Goal: Information Seeking & Learning: Learn about a topic

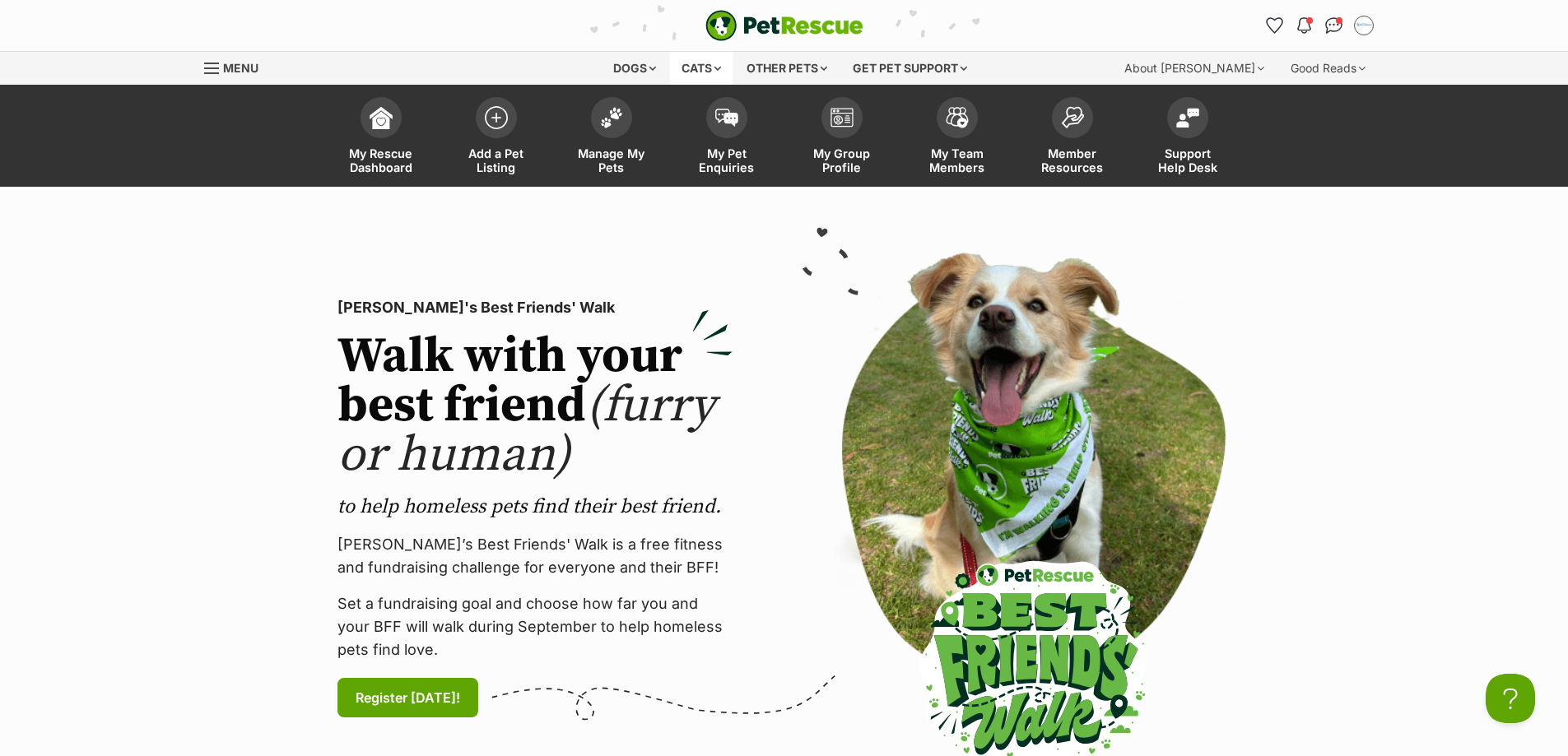
click at [702, 73] on div "Cats" at bounding box center [701, 68] width 63 height 33
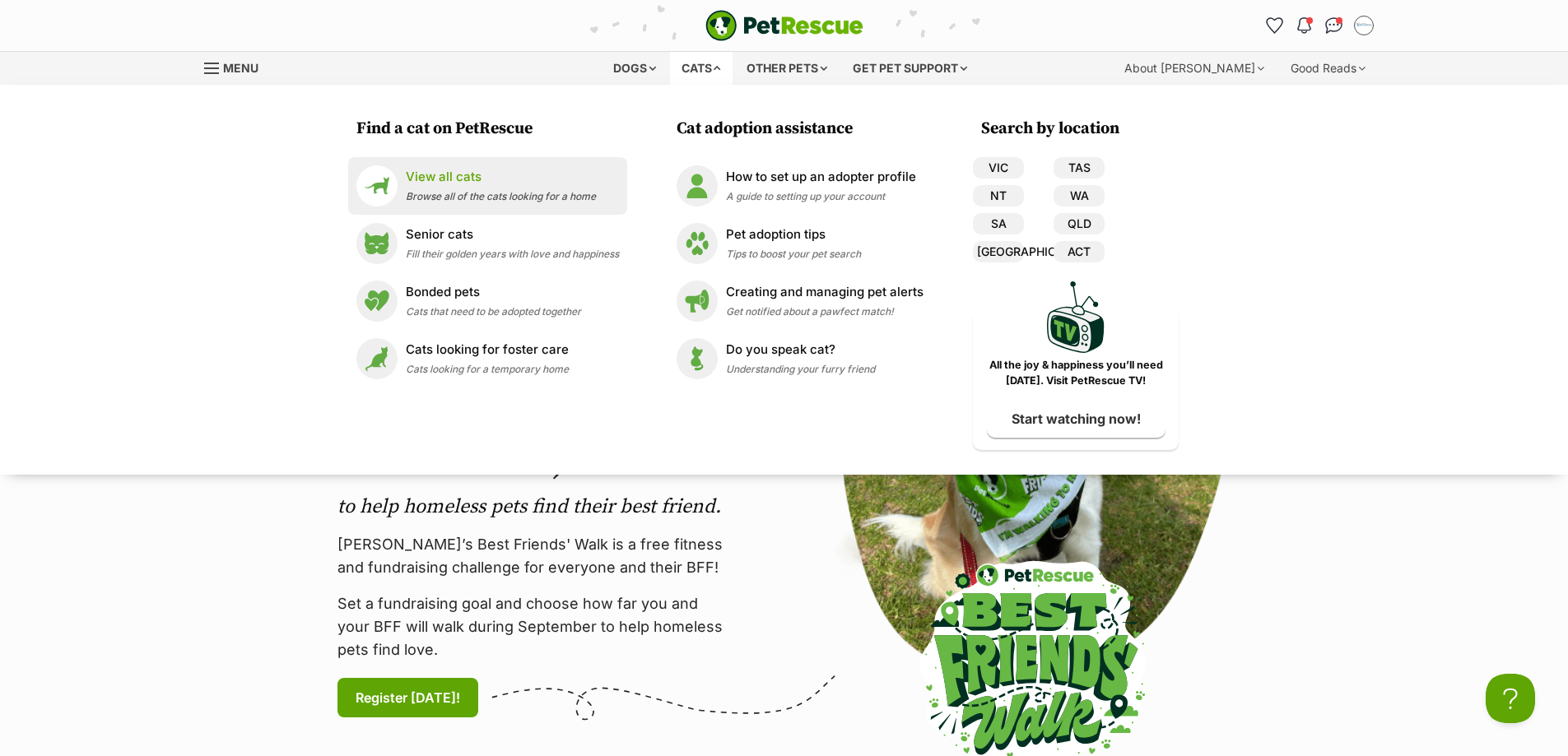
click at [443, 186] on div "View all cats Browse all of the cats looking for a home" at bounding box center [500, 185] width 190 height 36
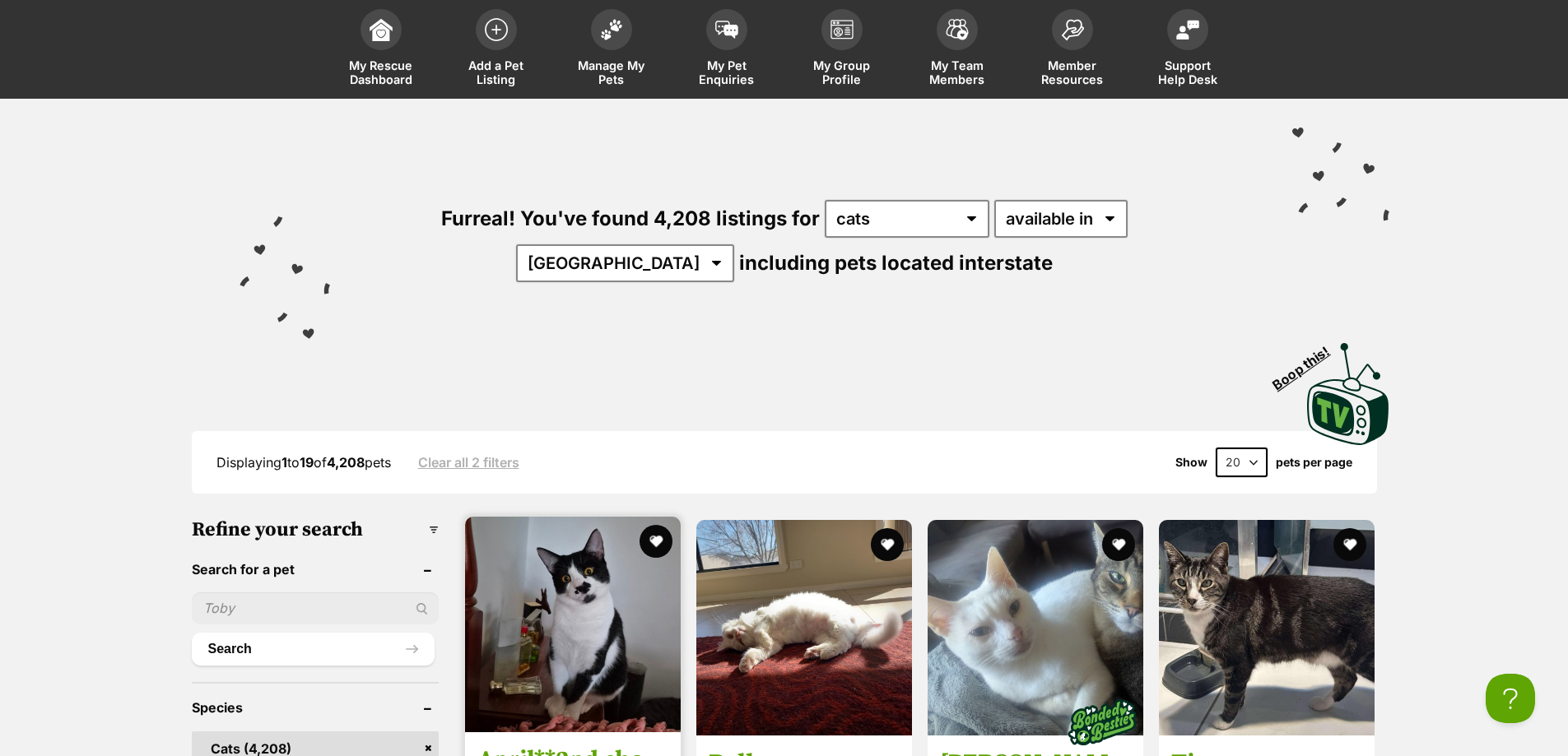
scroll to position [176, 0]
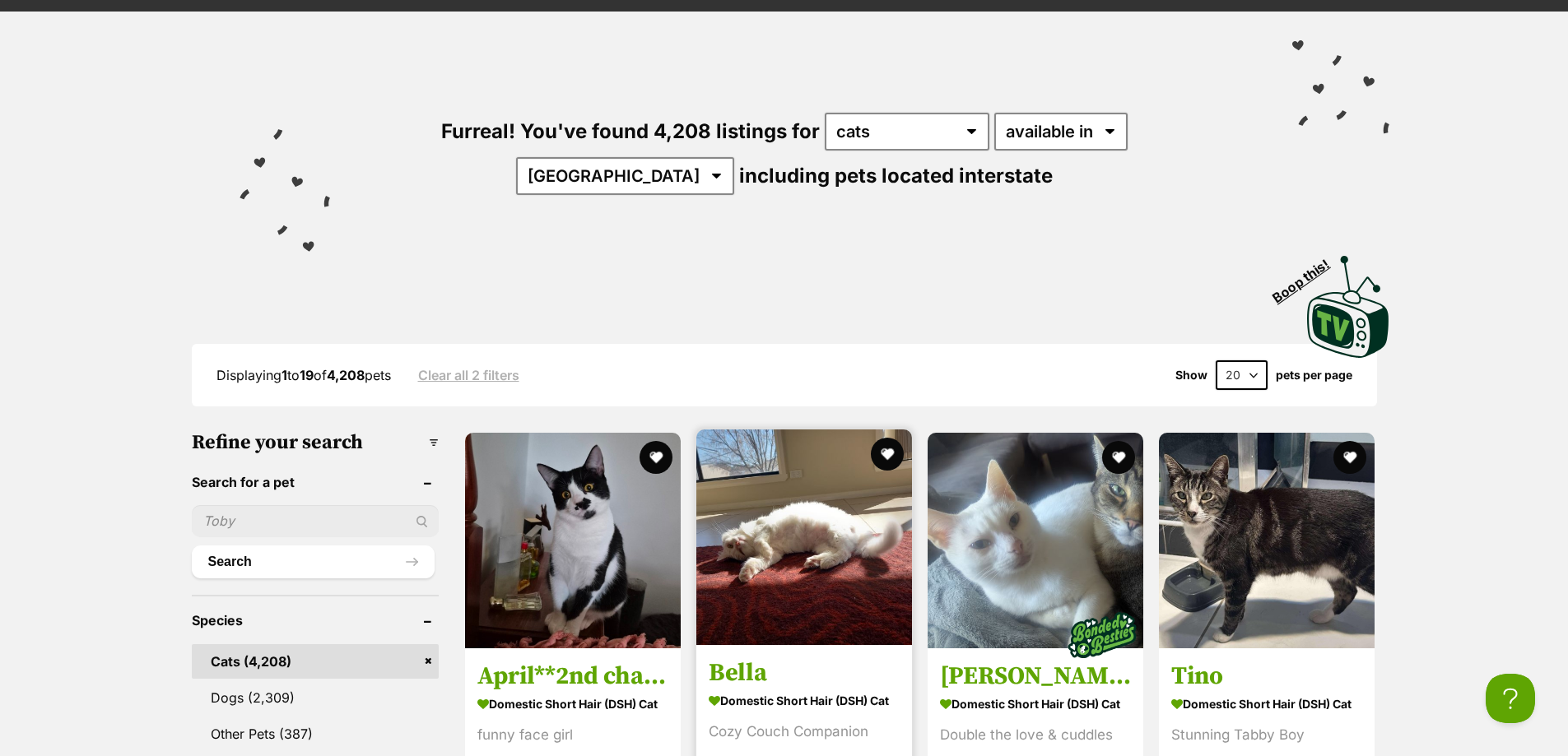
click at [841, 429] on img at bounding box center [804, 537] width 216 height 216
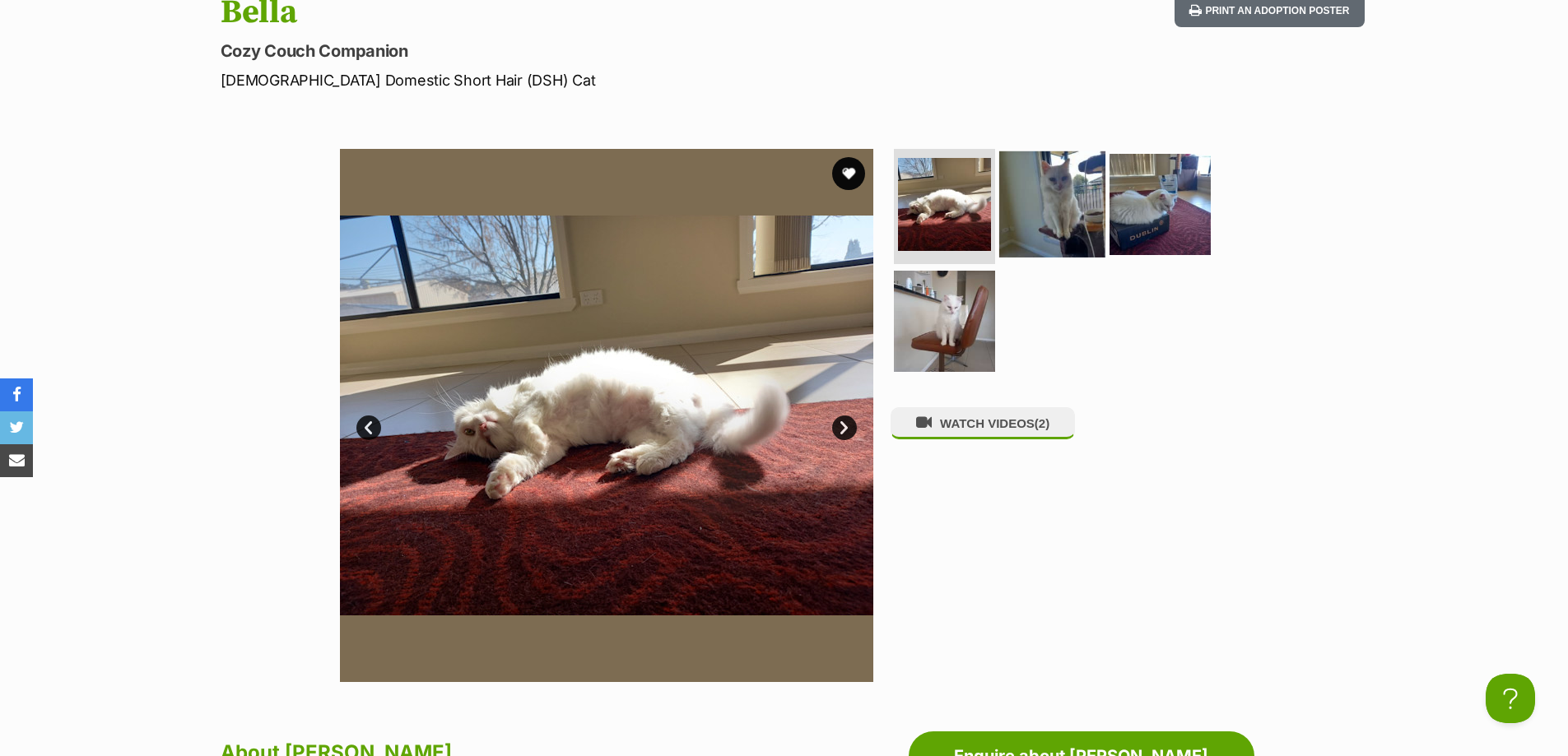
click at [1053, 223] on img at bounding box center [1052, 204] width 106 height 106
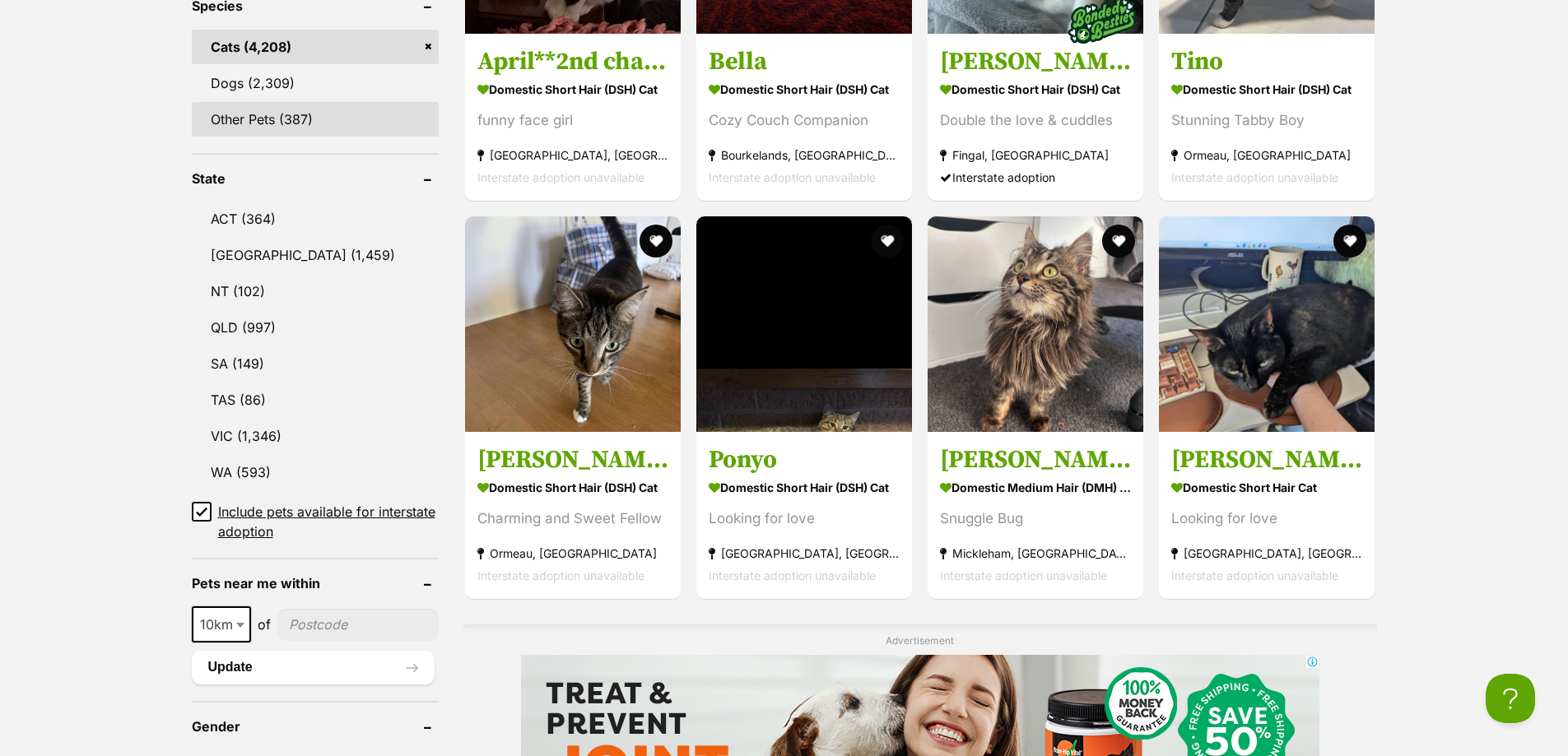
scroll to position [878, 0]
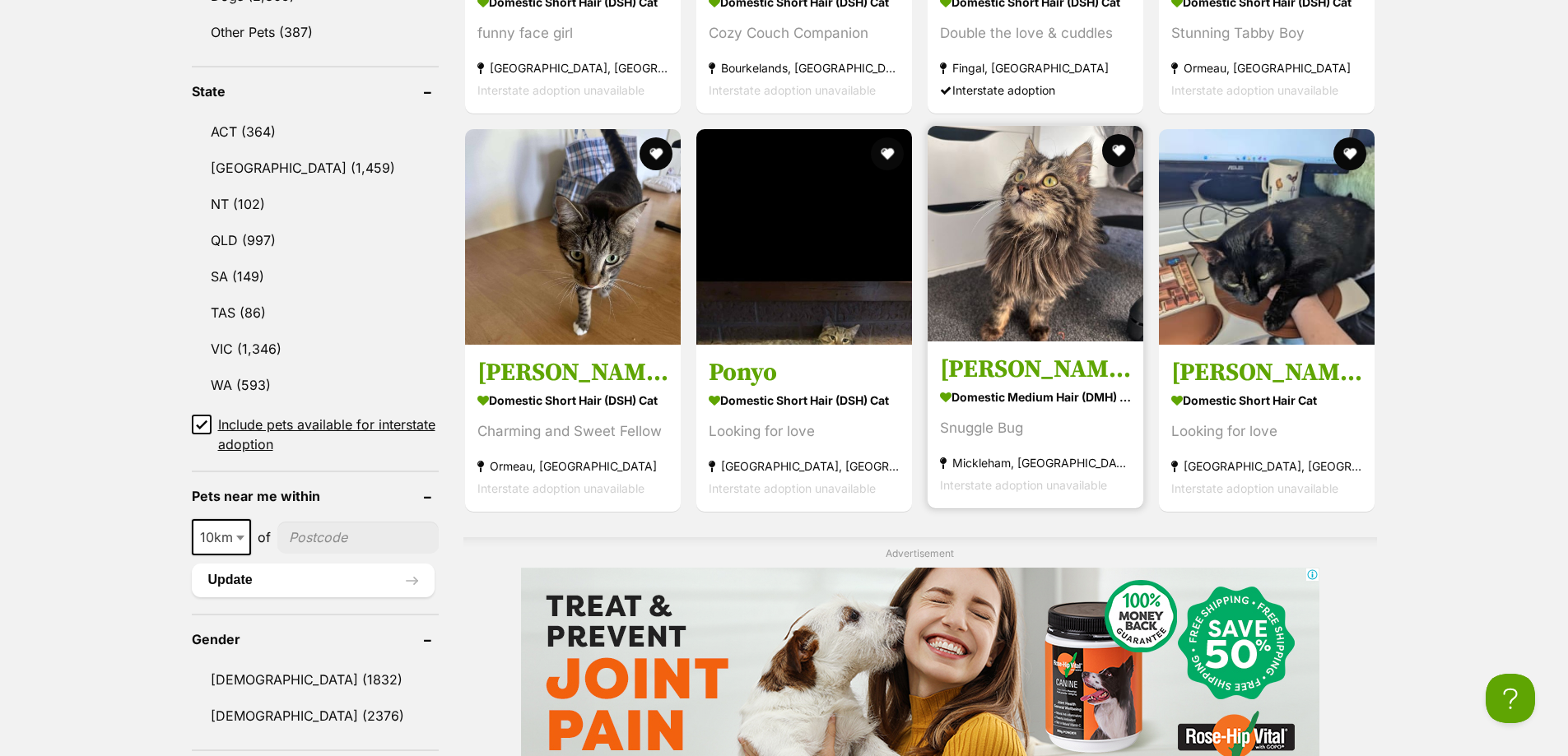
click at [1026, 247] on img at bounding box center [1036, 234] width 216 height 216
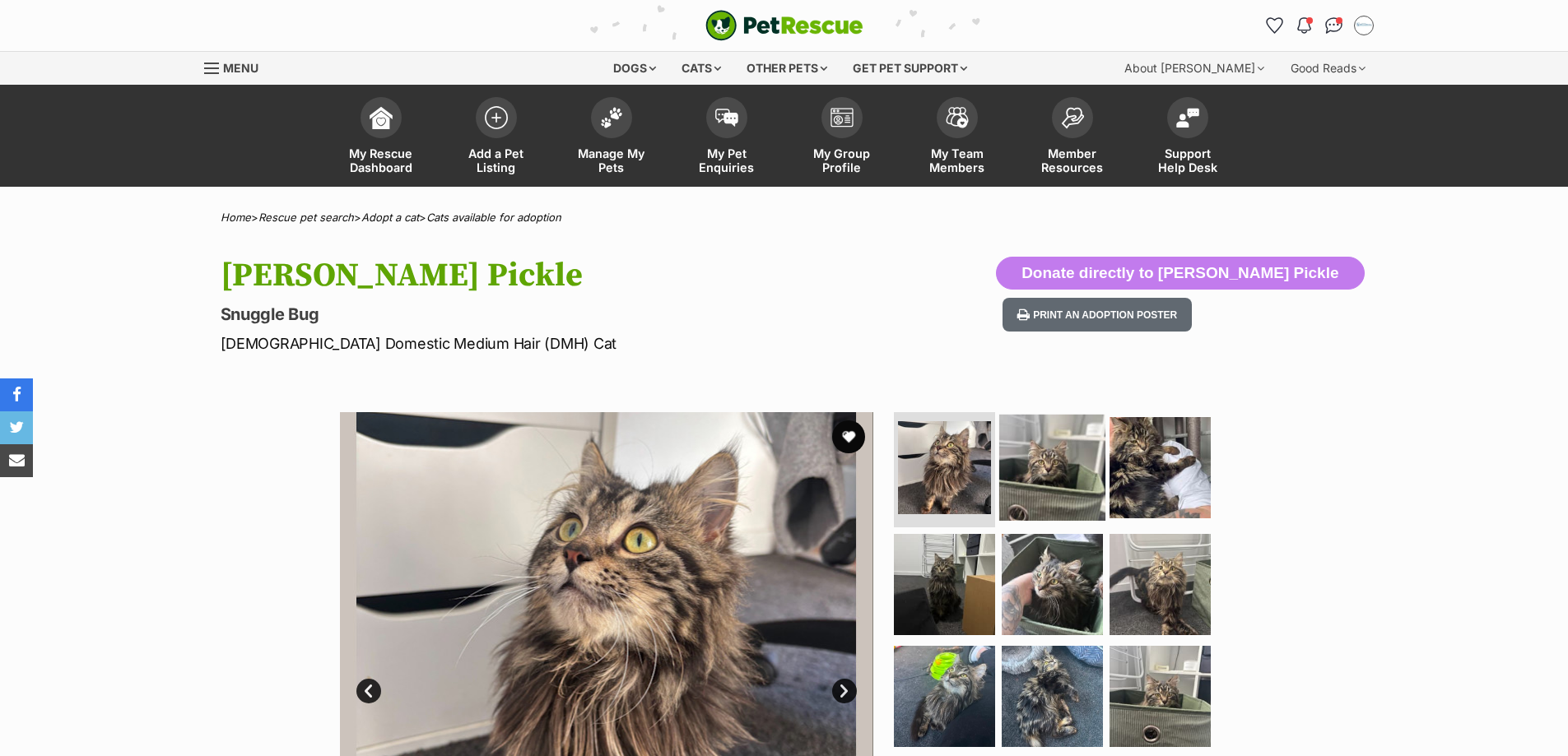
click at [1050, 506] on img at bounding box center [1052, 468] width 106 height 106
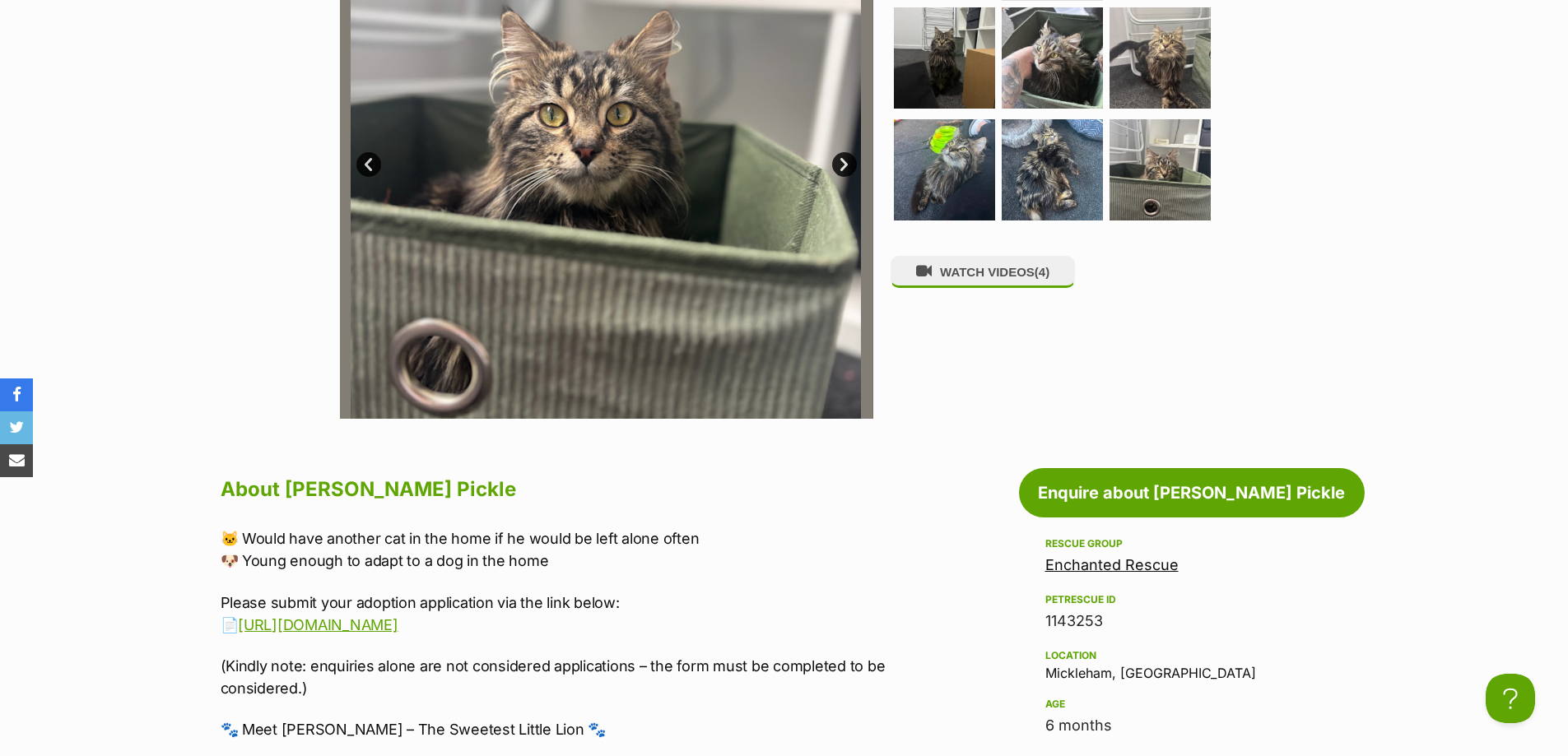
scroll to position [351, 0]
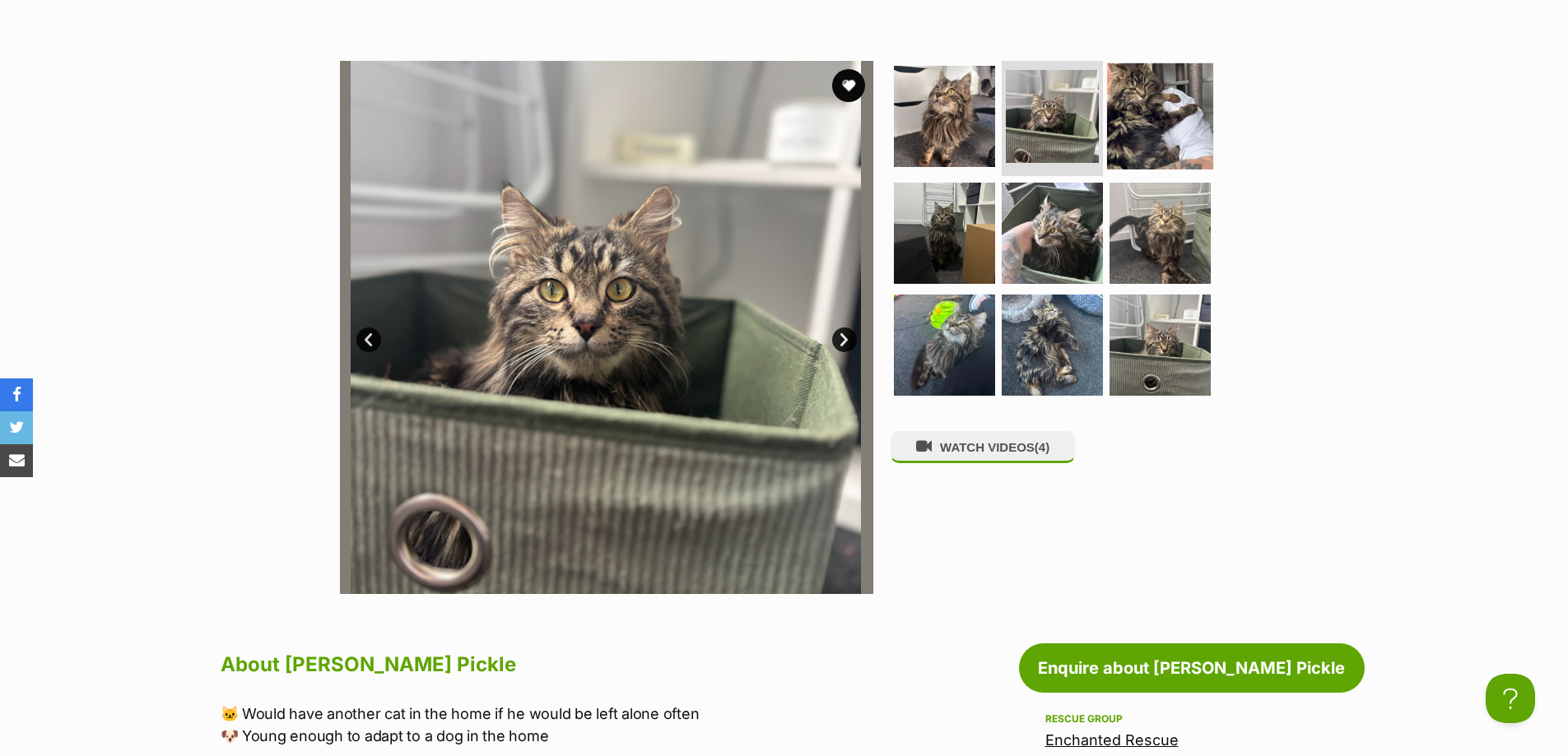
click at [1172, 138] on img at bounding box center [1160, 117] width 106 height 106
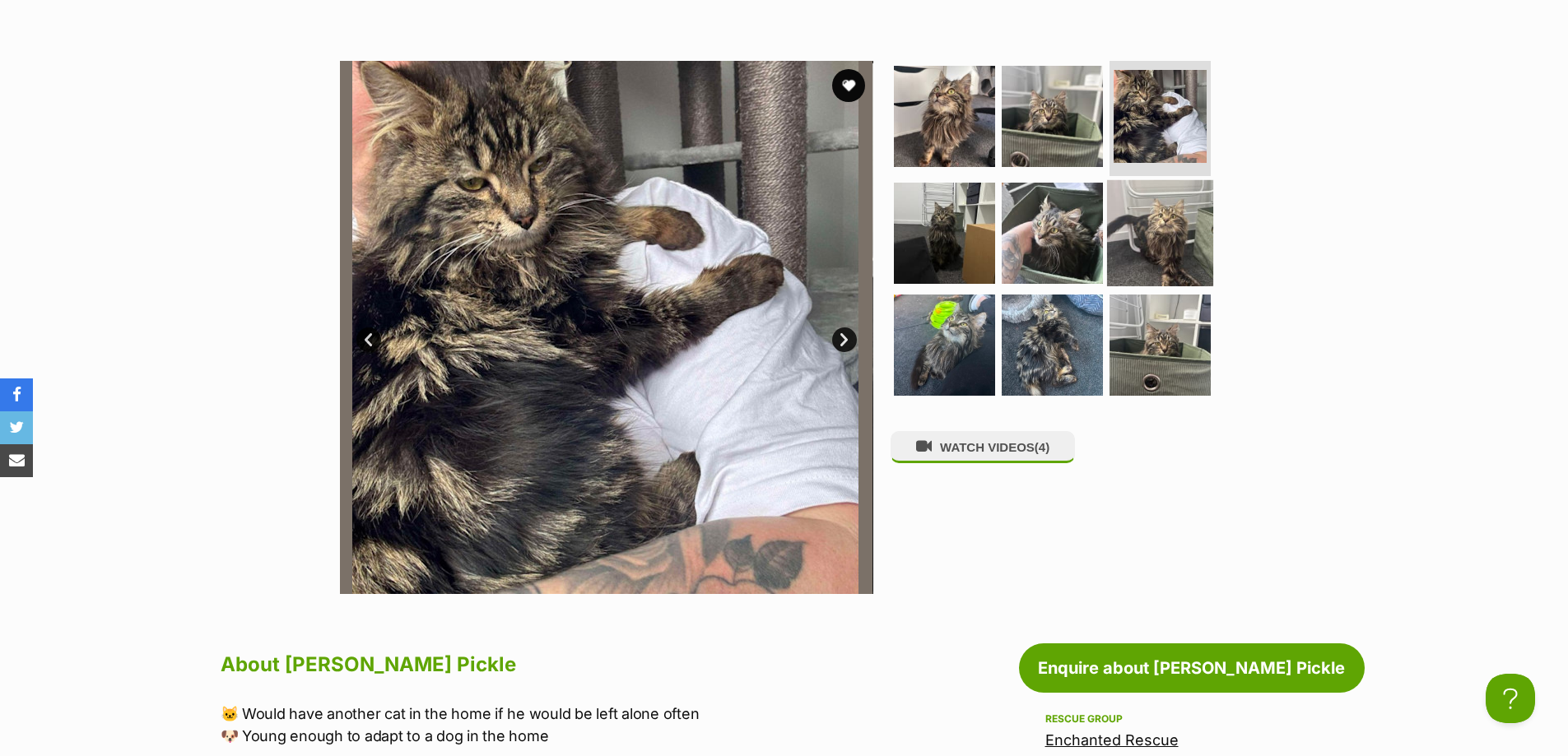
click at [1174, 252] on img at bounding box center [1160, 233] width 106 height 106
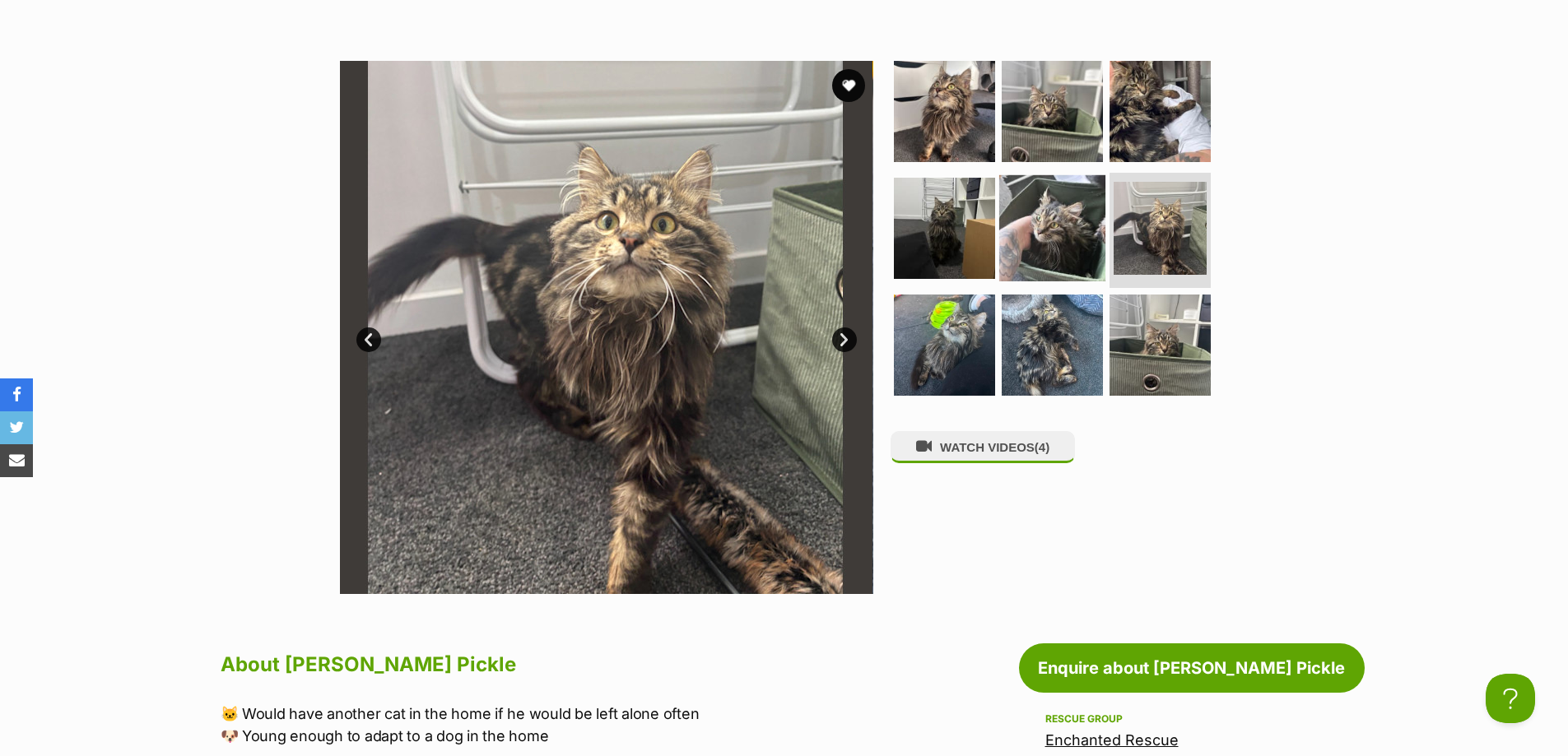
click at [1075, 256] on img at bounding box center [1052, 229] width 106 height 106
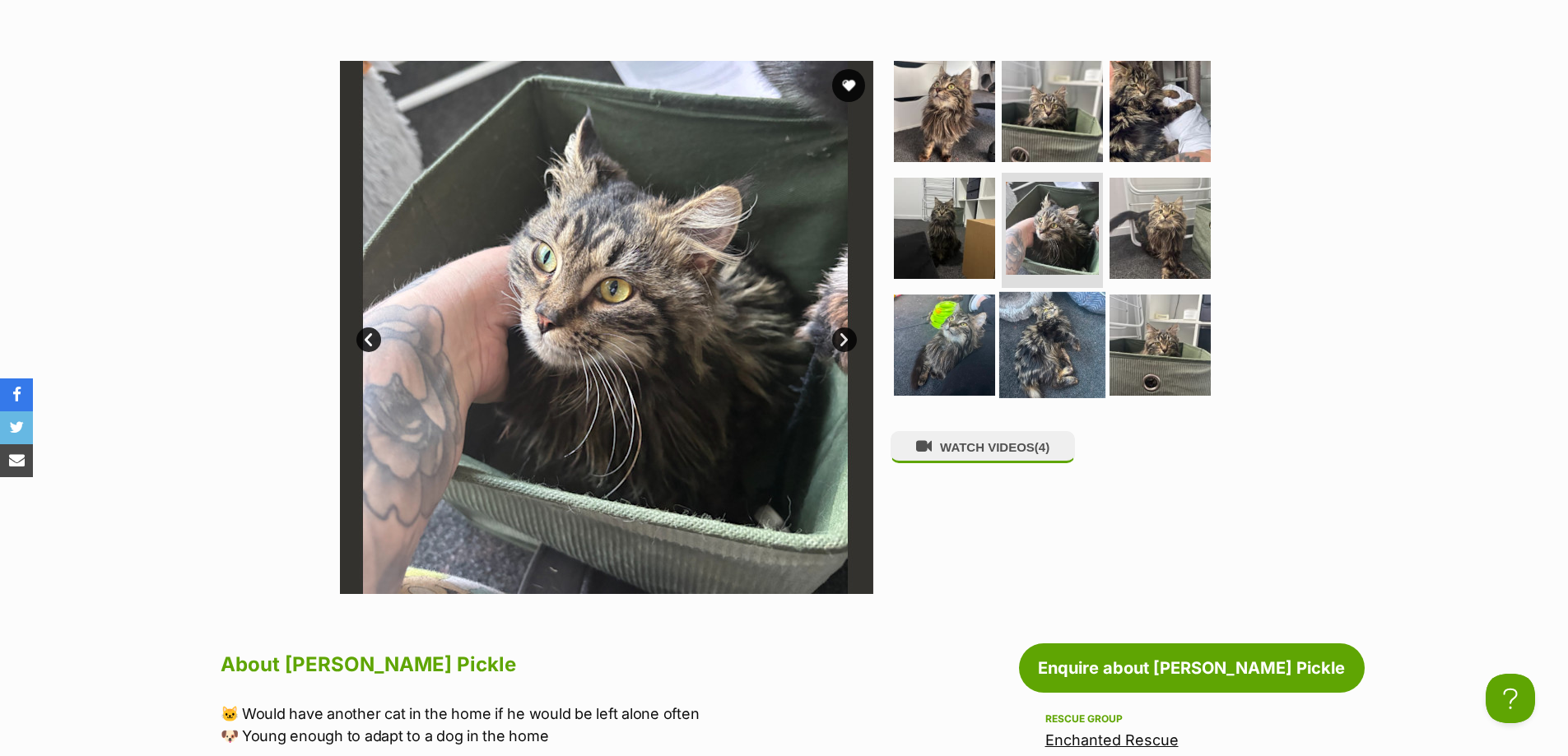
click at [1053, 360] on img at bounding box center [1052, 345] width 106 height 106
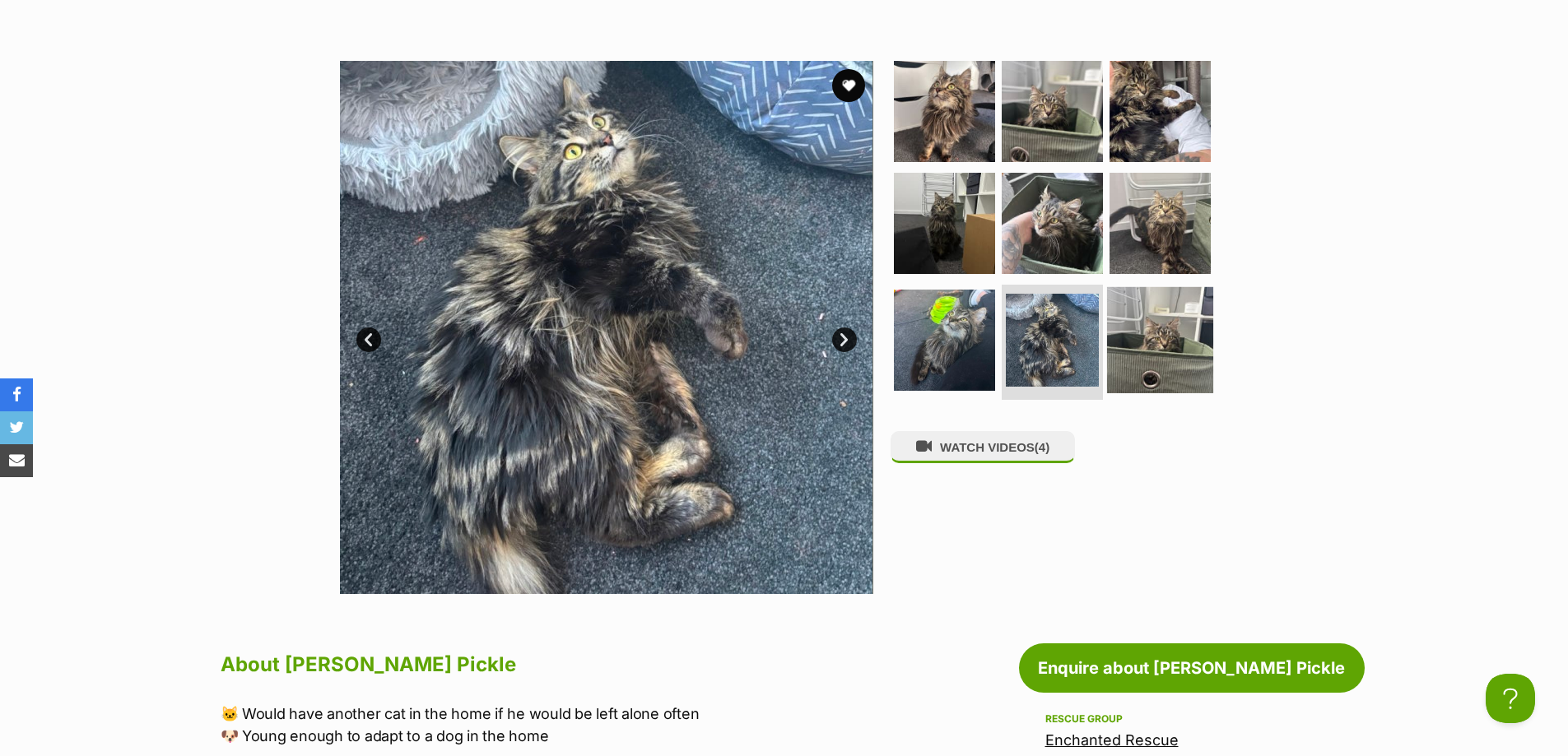
click at [1162, 357] on img at bounding box center [1160, 340] width 106 height 106
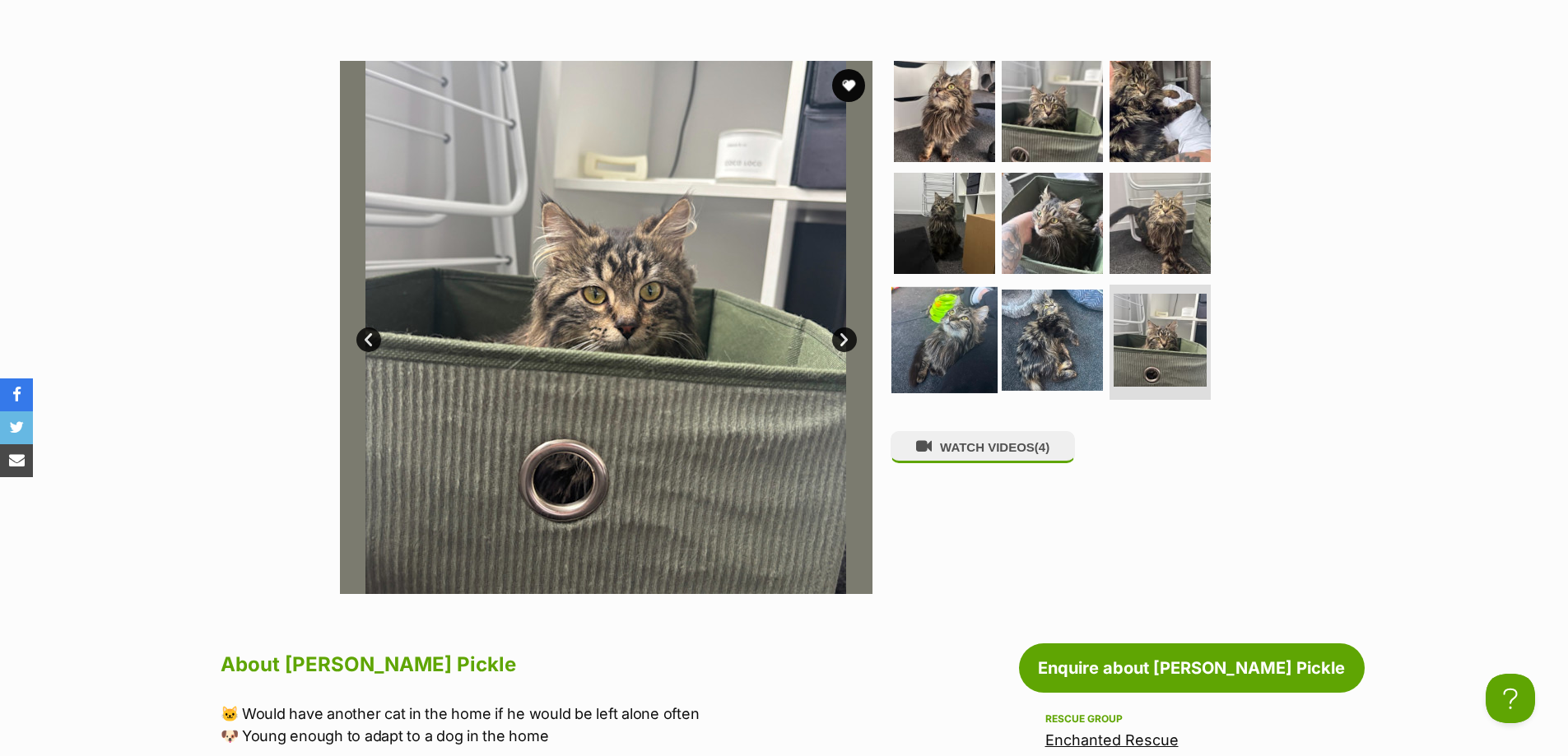
click at [965, 340] on img at bounding box center [944, 340] width 106 height 106
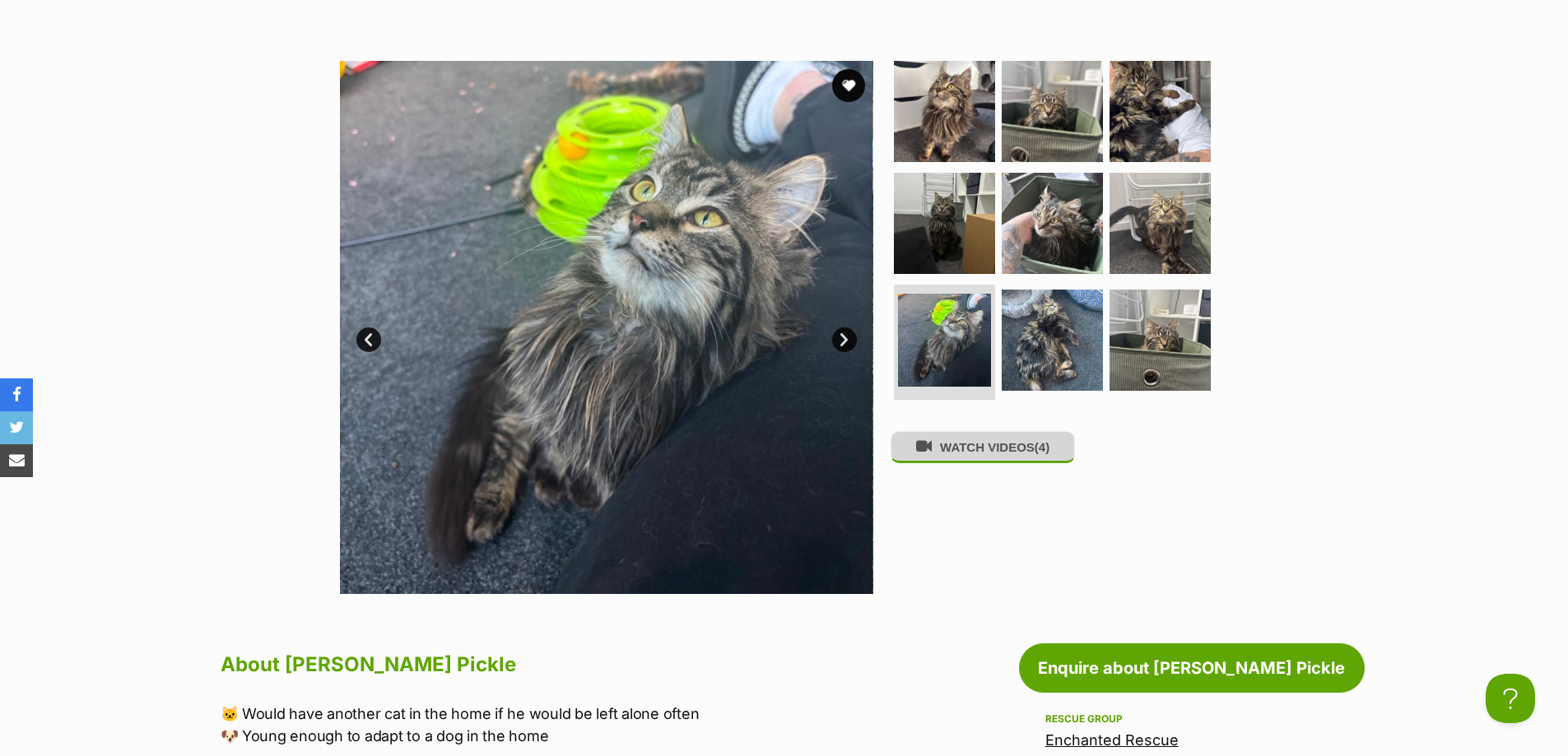
click at [1041, 454] on span "(4)" at bounding box center [1041, 447] width 14 height 14
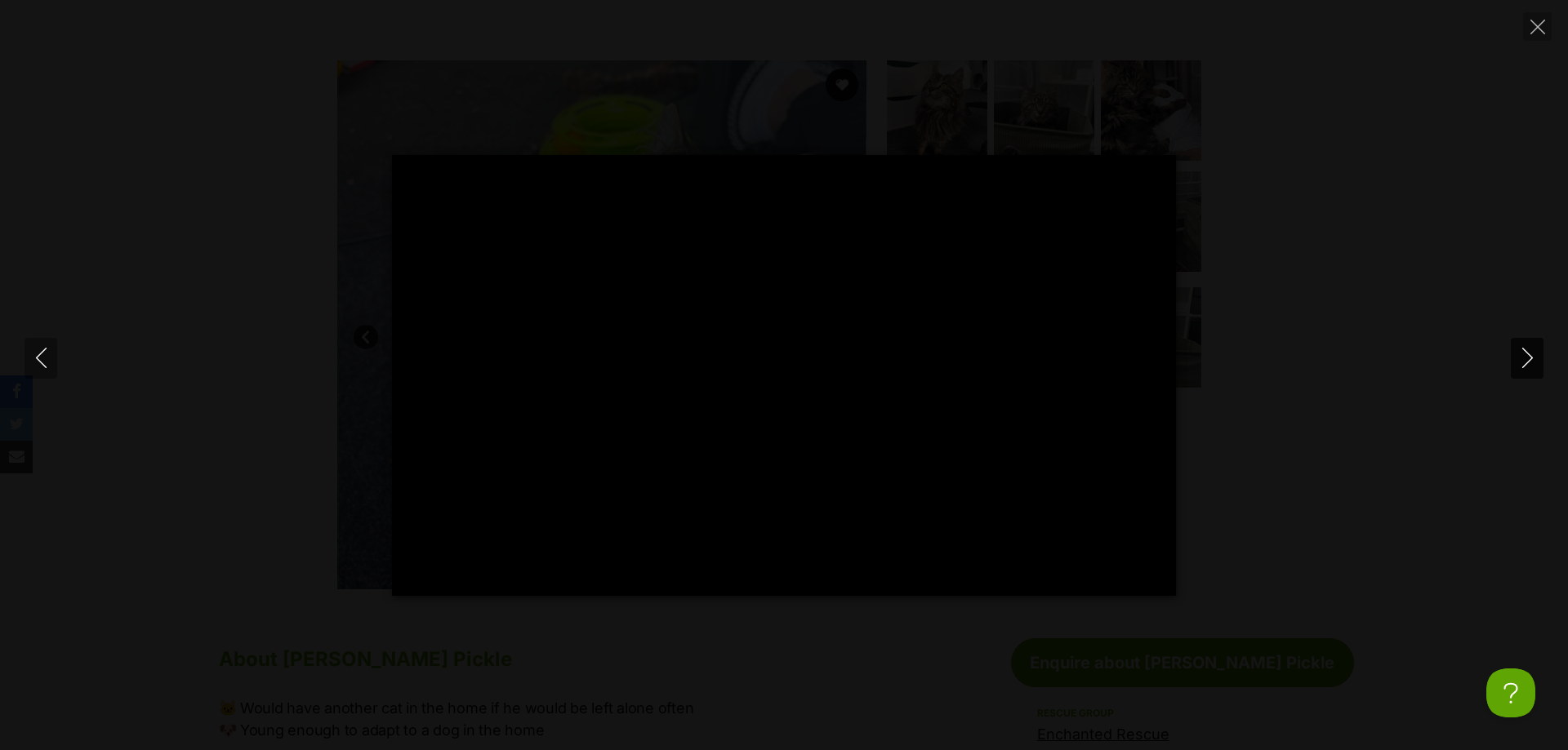
type input "72.22"
click at [1526, 360] on icon "Next" at bounding box center [1527, 358] width 20 height 20
type input "9.99"
click at [1521, 345] on button "Next" at bounding box center [1527, 358] width 33 height 41
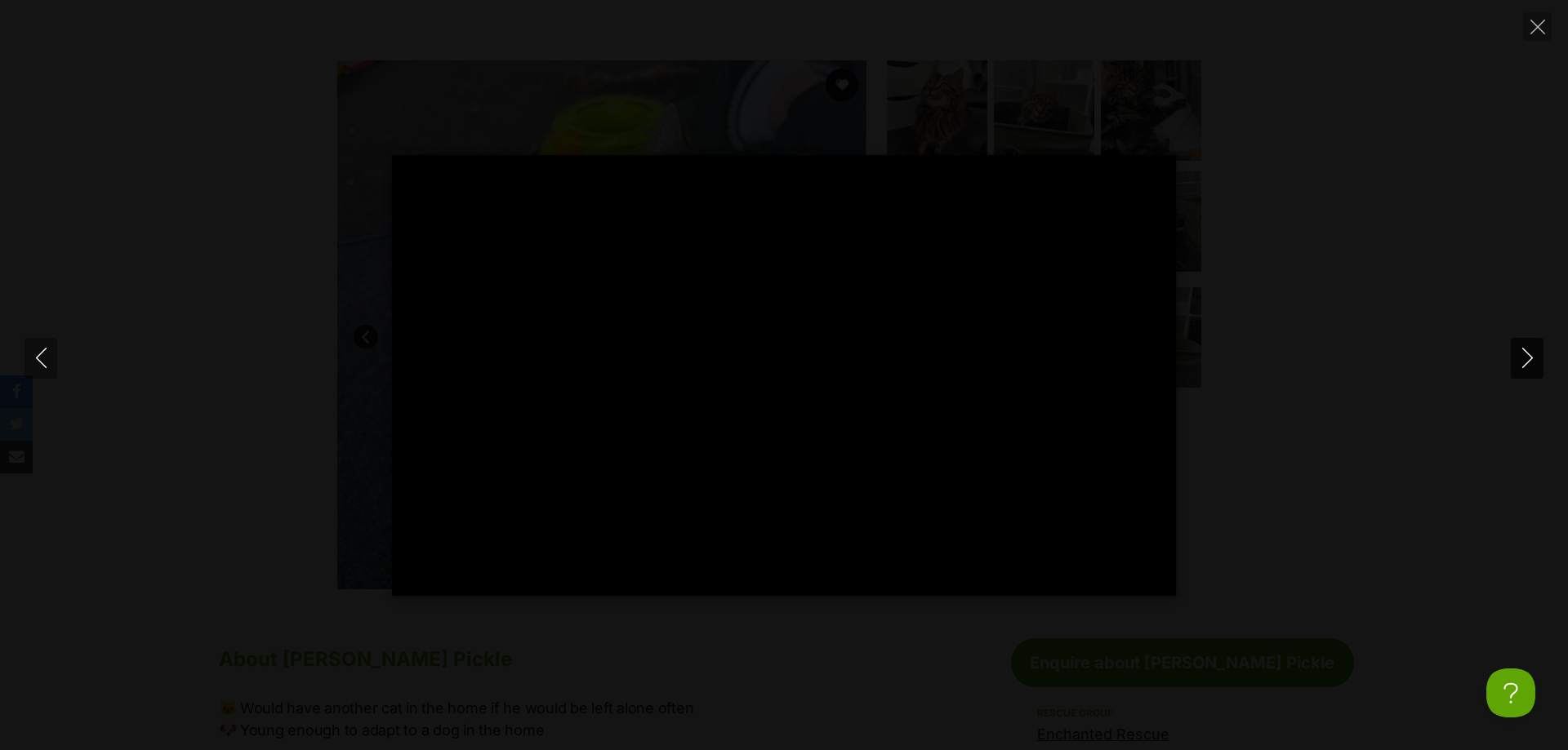
type input "54.99"
click at [1541, 27] on icon "Close" at bounding box center [1536, 26] width 14 height 14
type input "70.36"
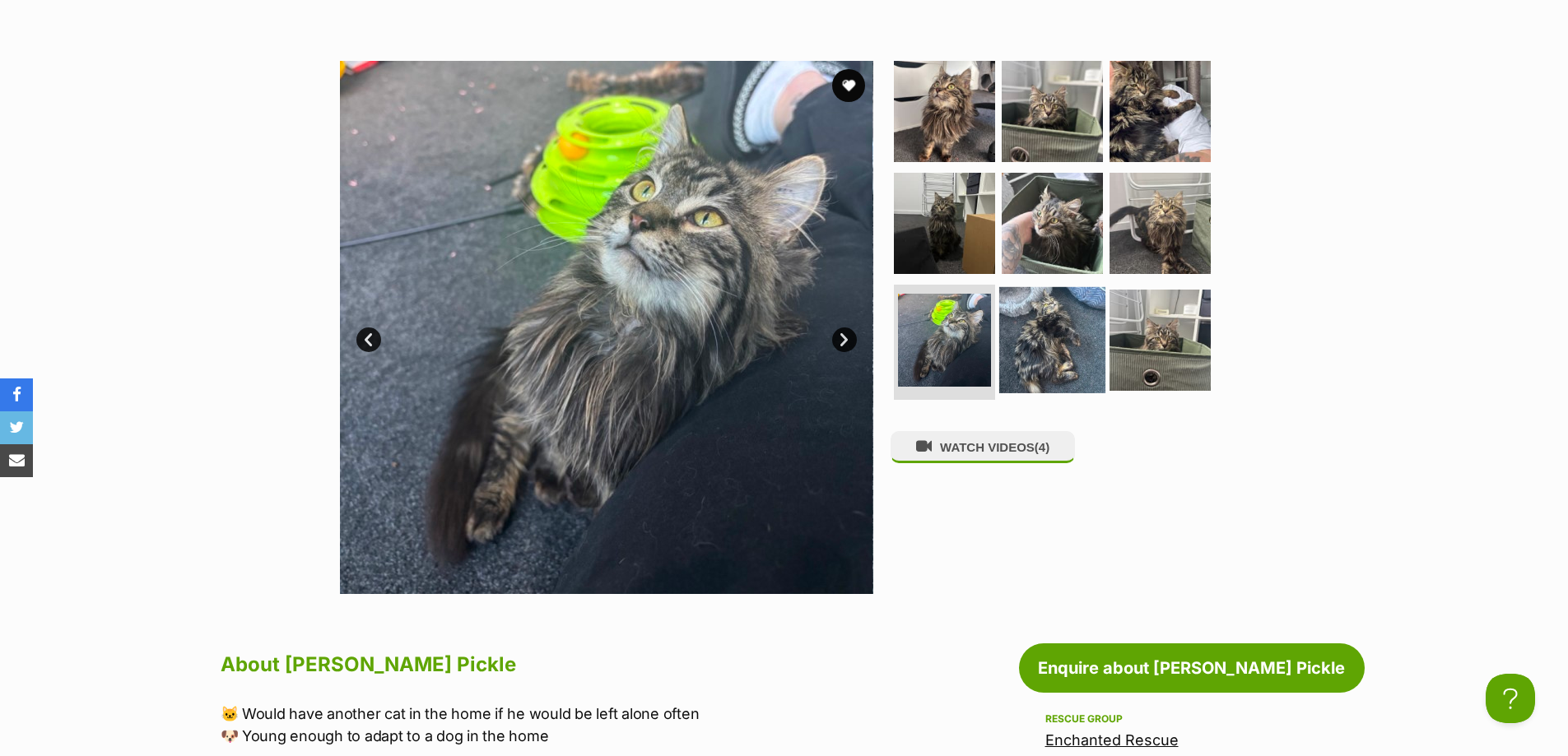
click at [1053, 369] on img at bounding box center [1052, 340] width 106 height 106
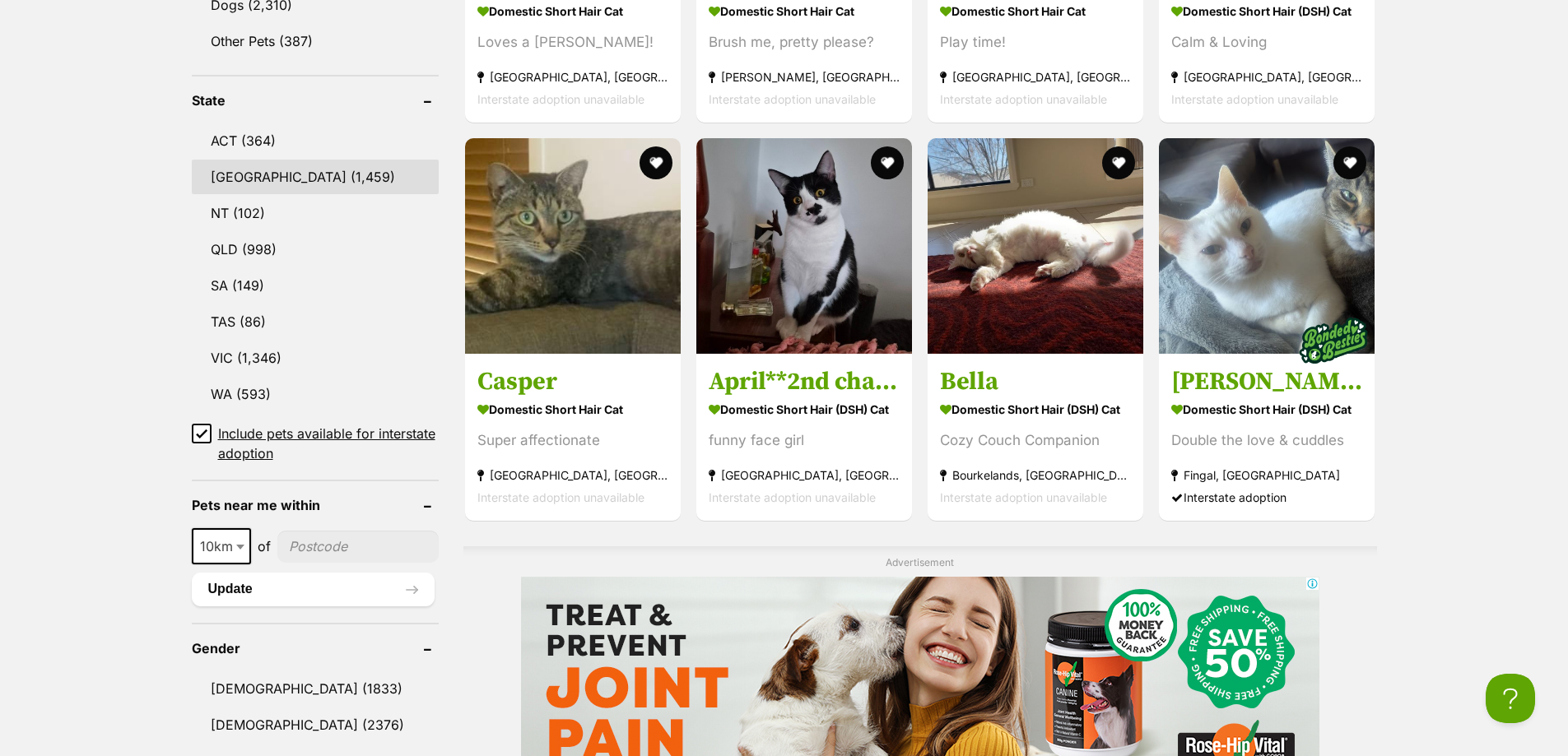
click at [237, 194] on link "NSW (1,459)" at bounding box center [315, 177] width 247 height 35
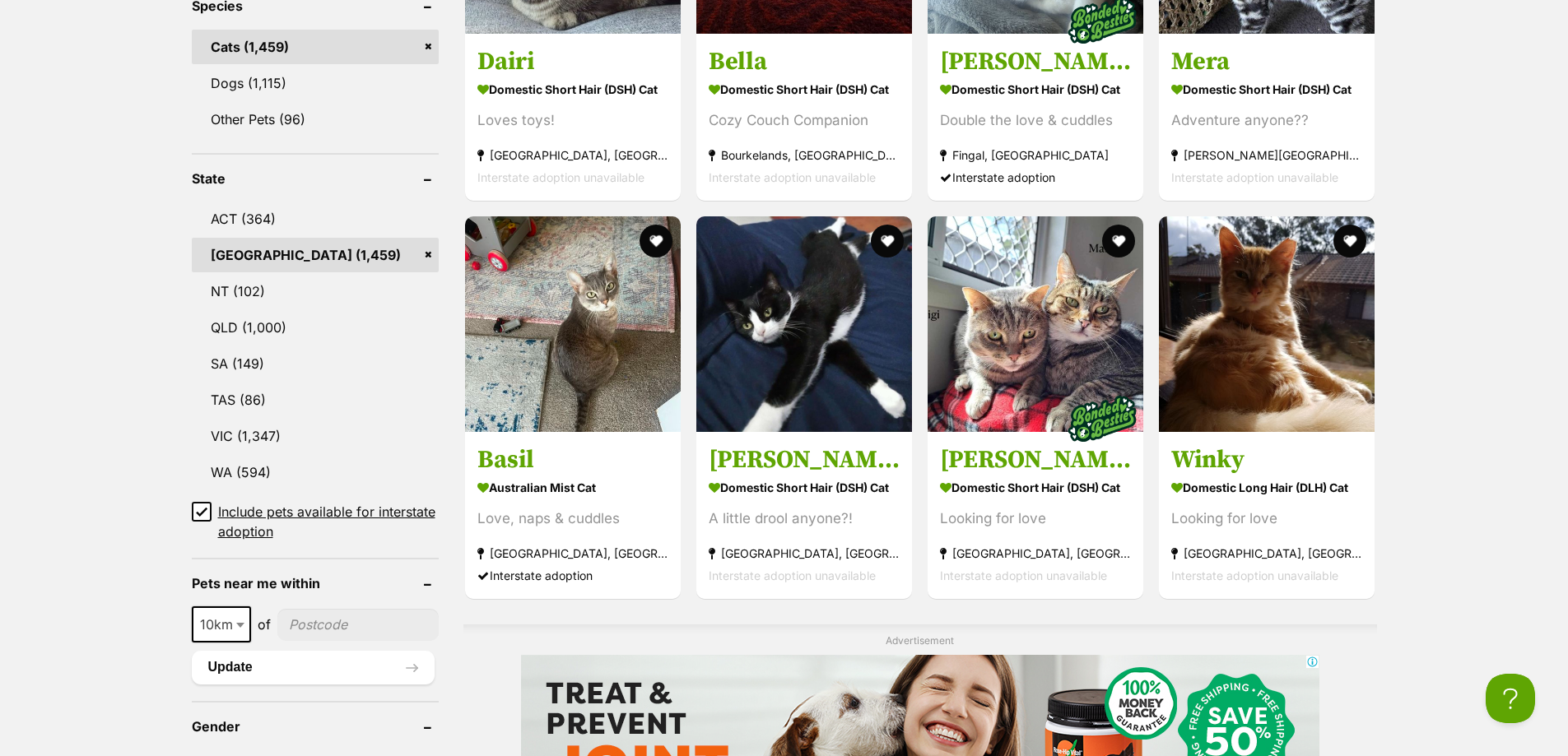
scroll to position [1228, 0]
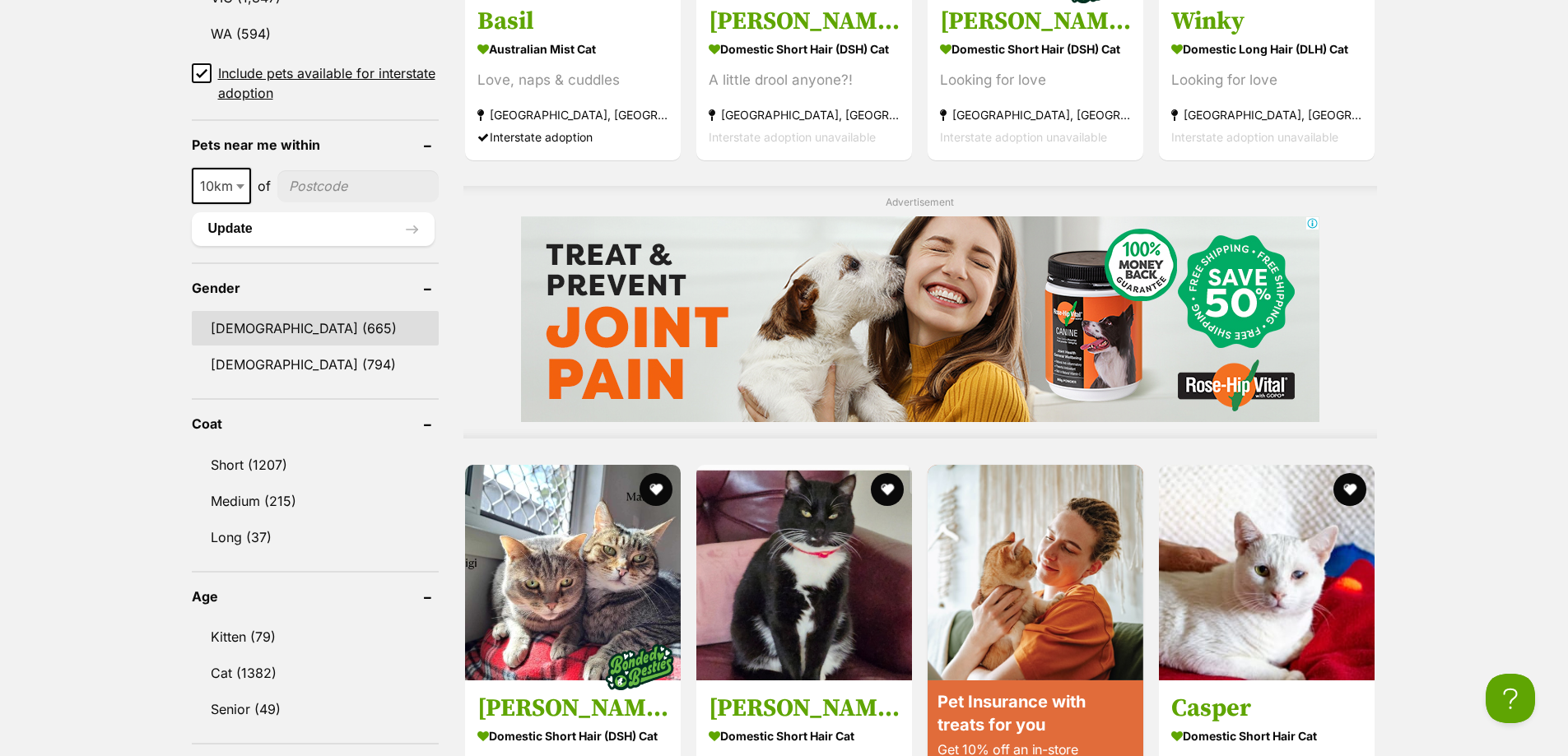
click at [234, 338] on link "Male (665)" at bounding box center [315, 329] width 247 height 35
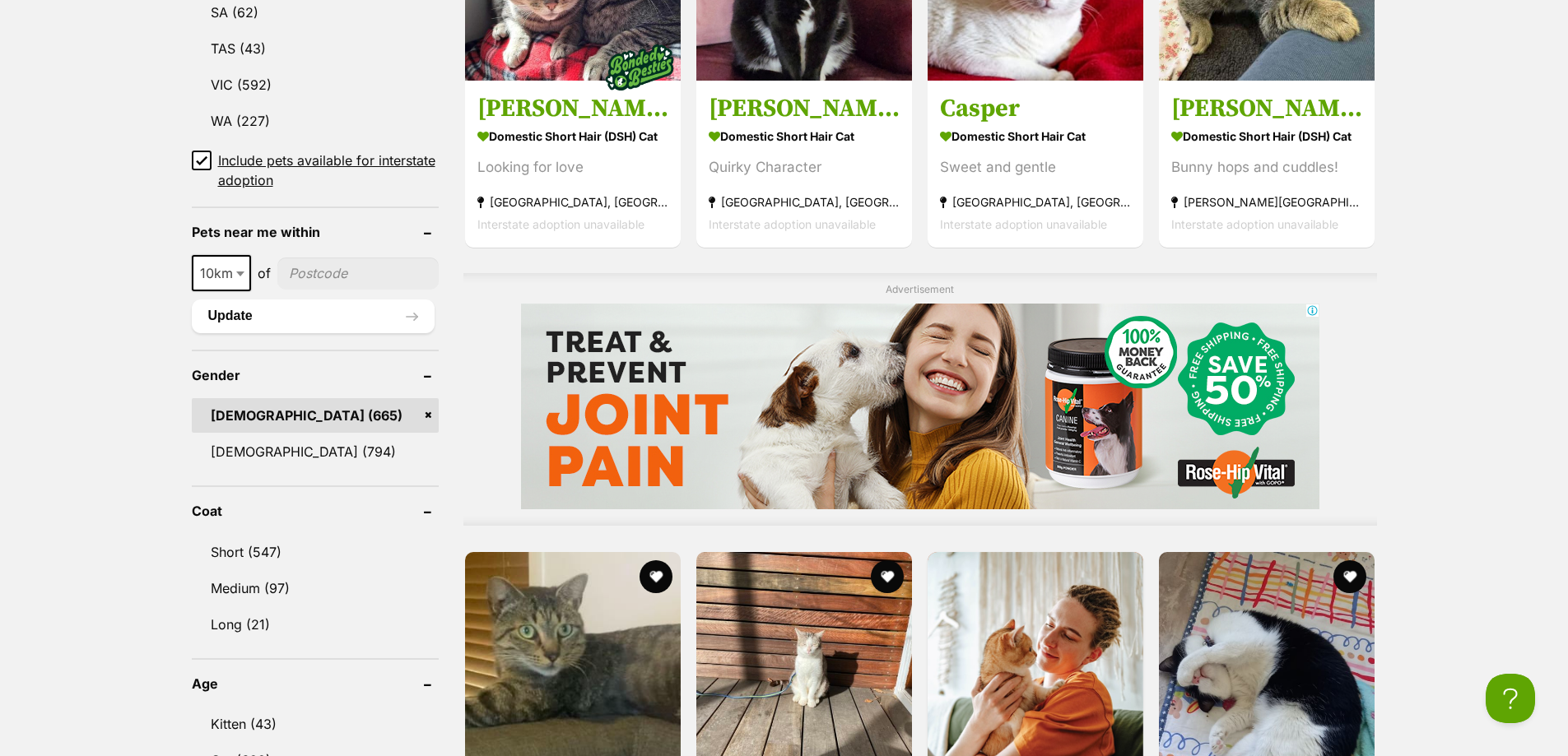
scroll to position [1228, 0]
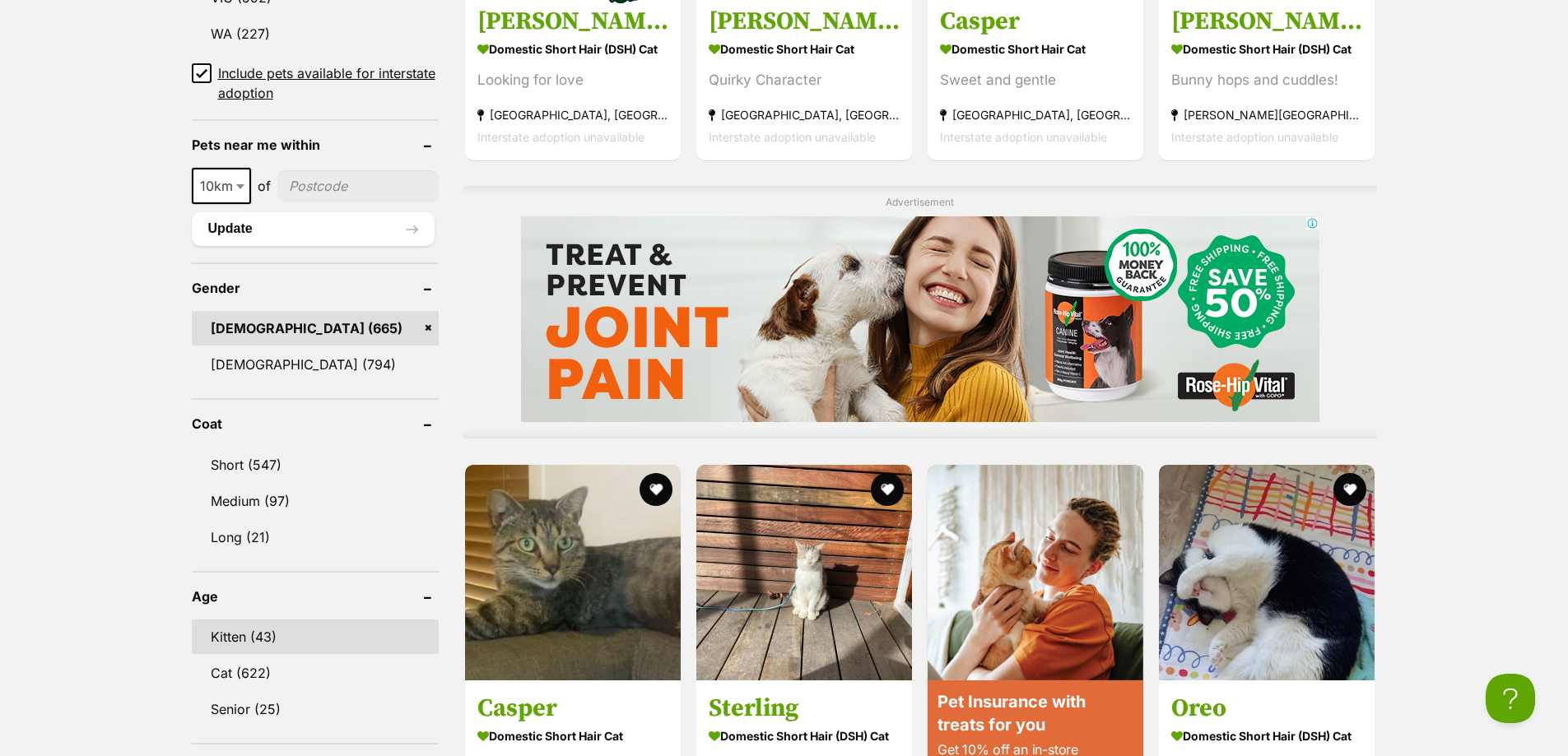
click at [240, 650] on link "Kitten (43)" at bounding box center [315, 637] width 247 height 35
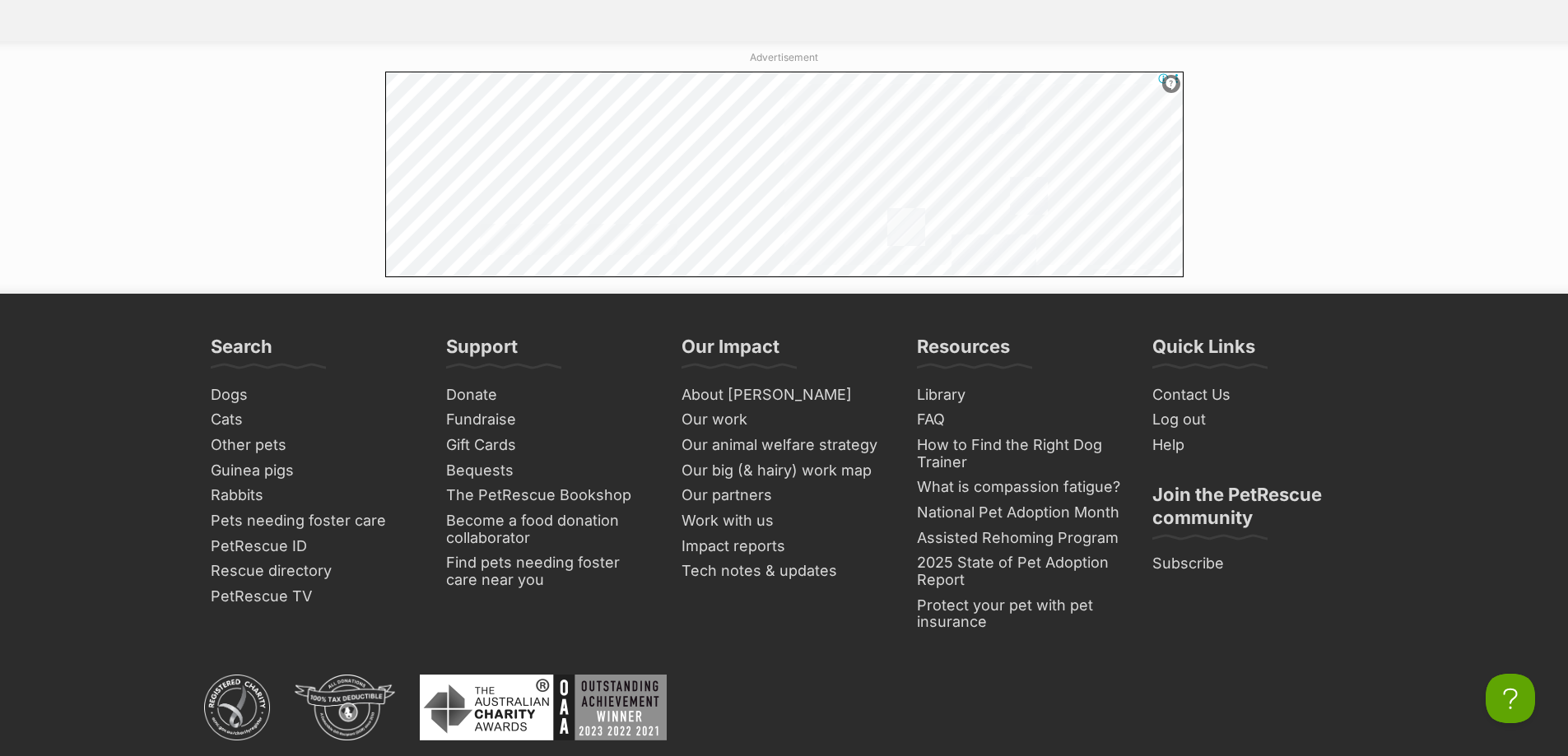
scroll to position [3160, 0]
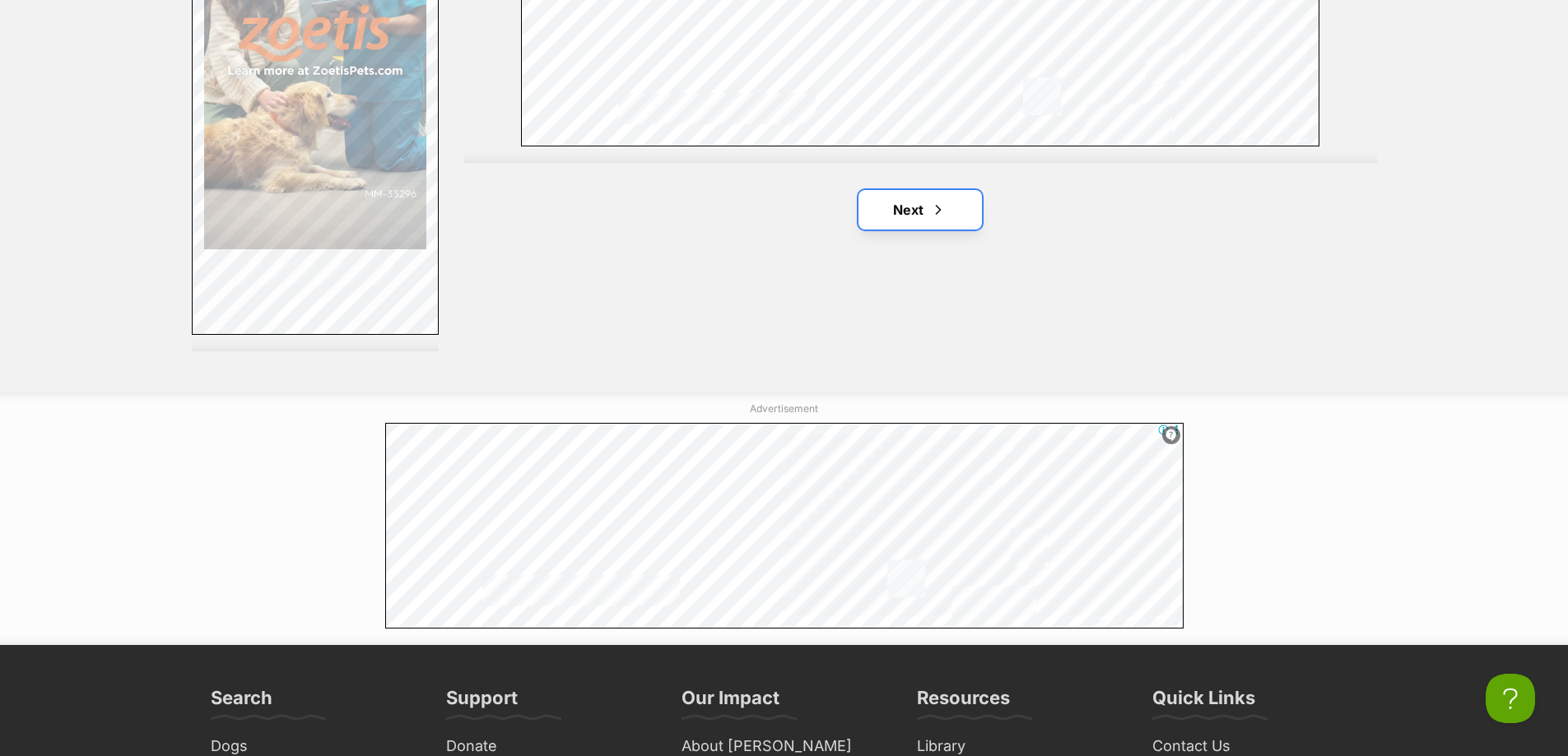
click at [932, 220] on span "Next page" at bounding box center [937, 209] width 16 height 19
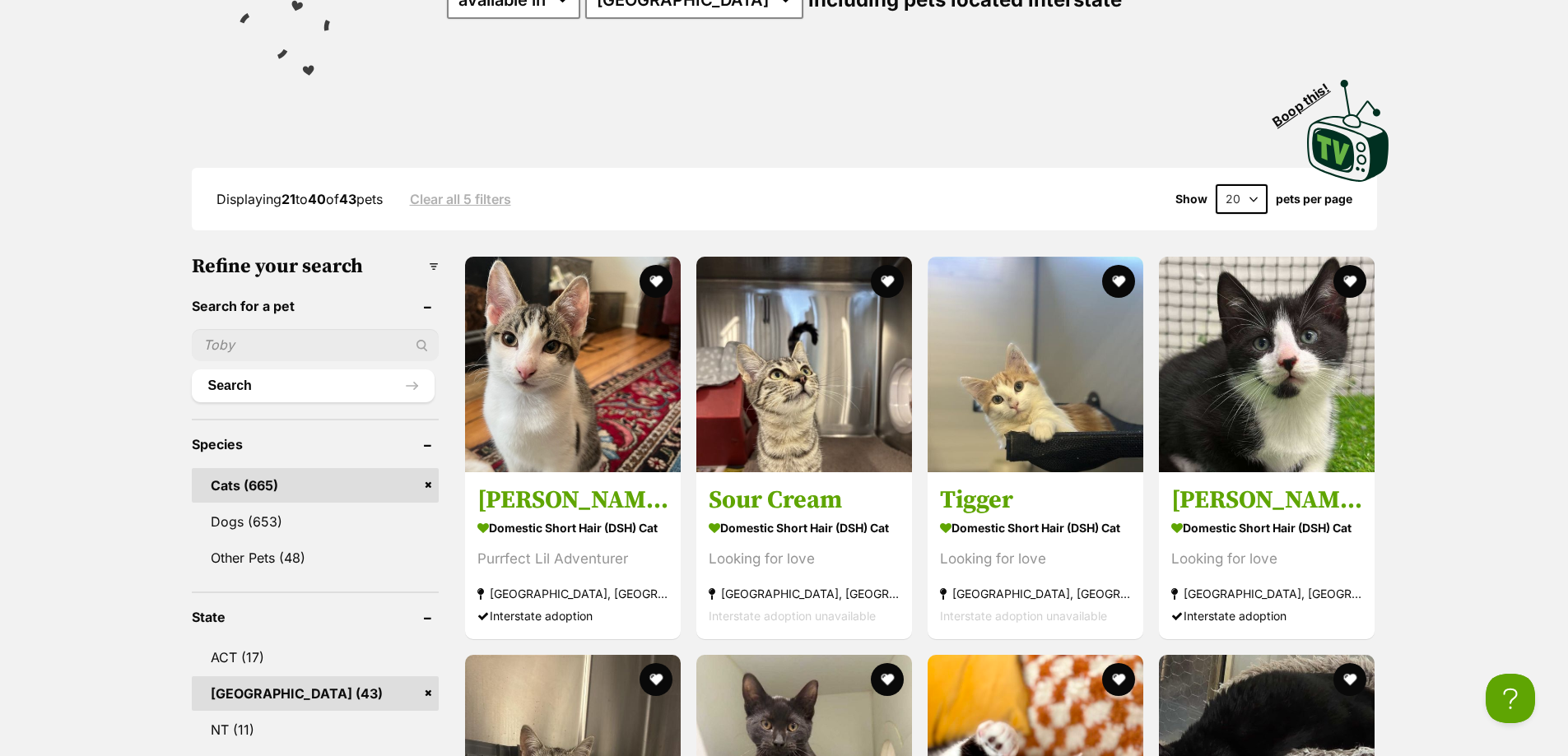
scroll to position [439, 0]
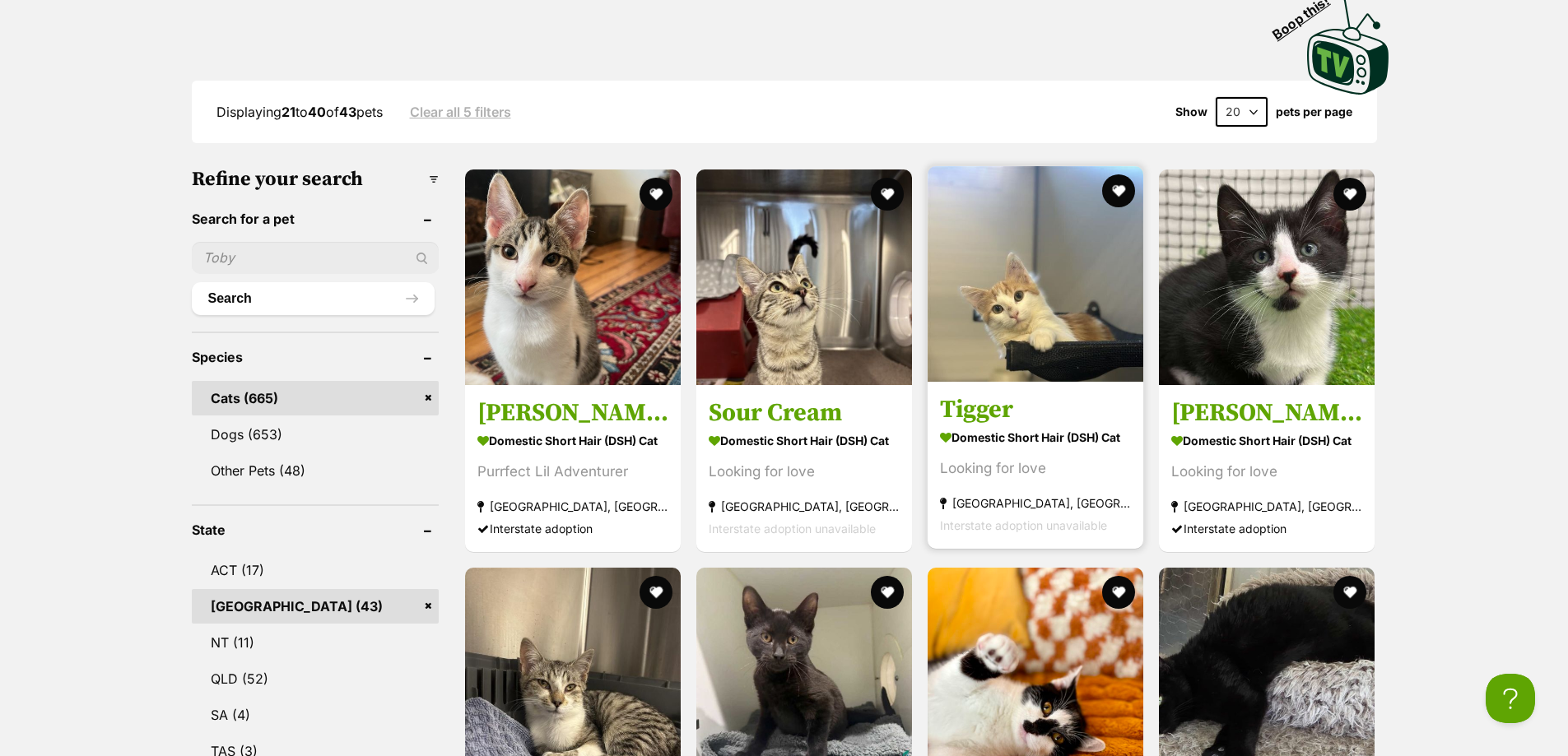
click at [1072, 322] on img at bounding box center [1036, 274] width 216 height 216
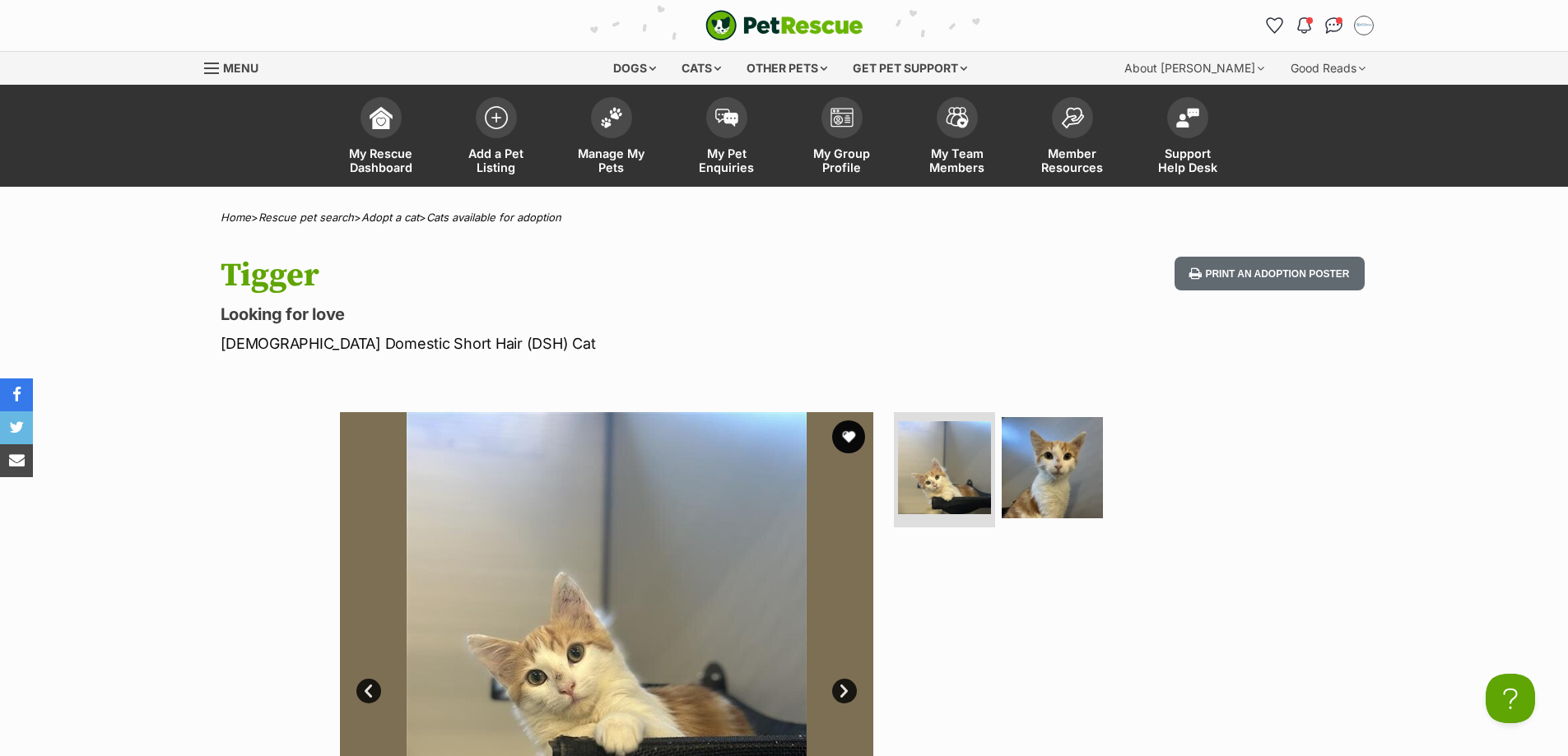
scroll to position [351, 0]
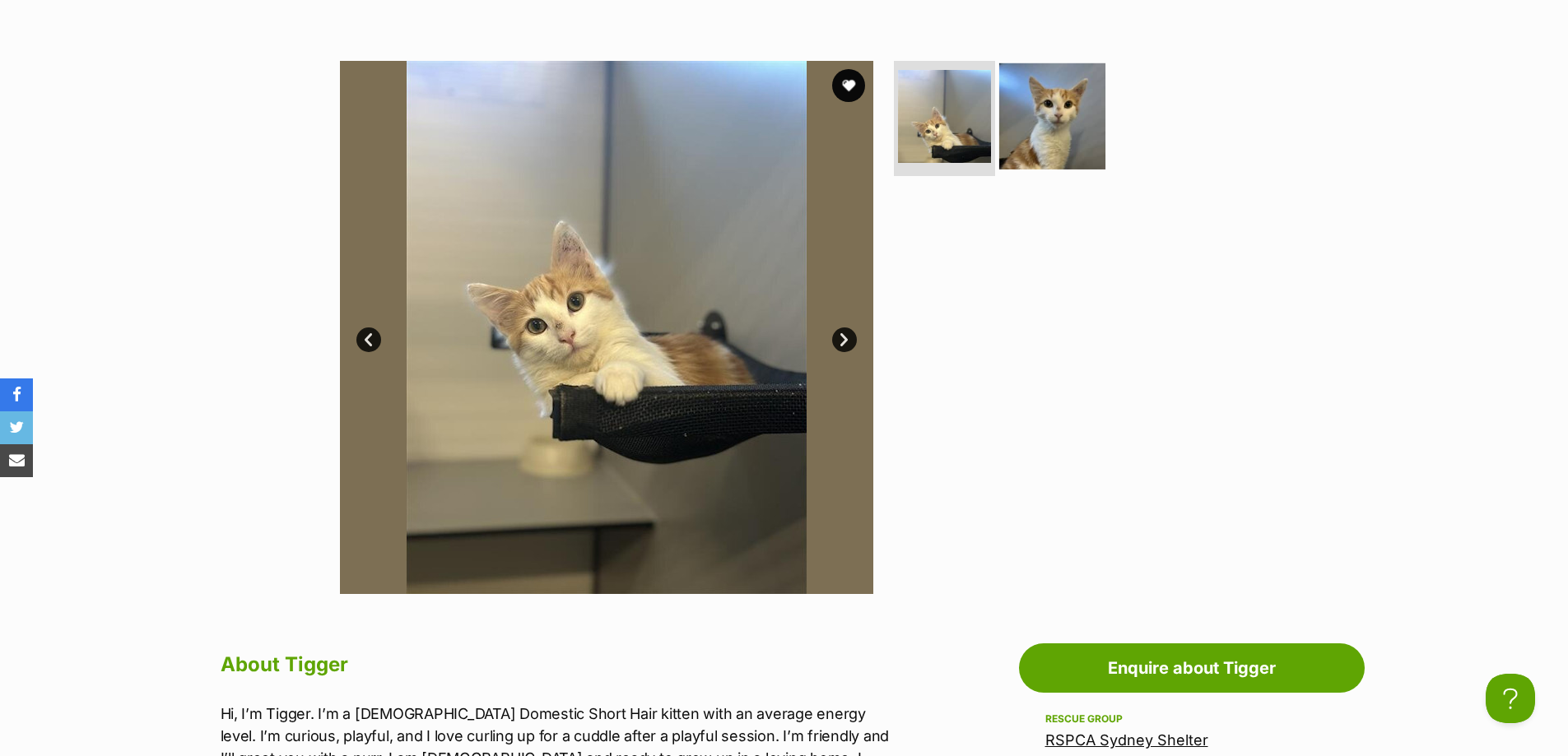
click at [1036, 136] on img at bounding box center [1052, 117] width 106 height 106
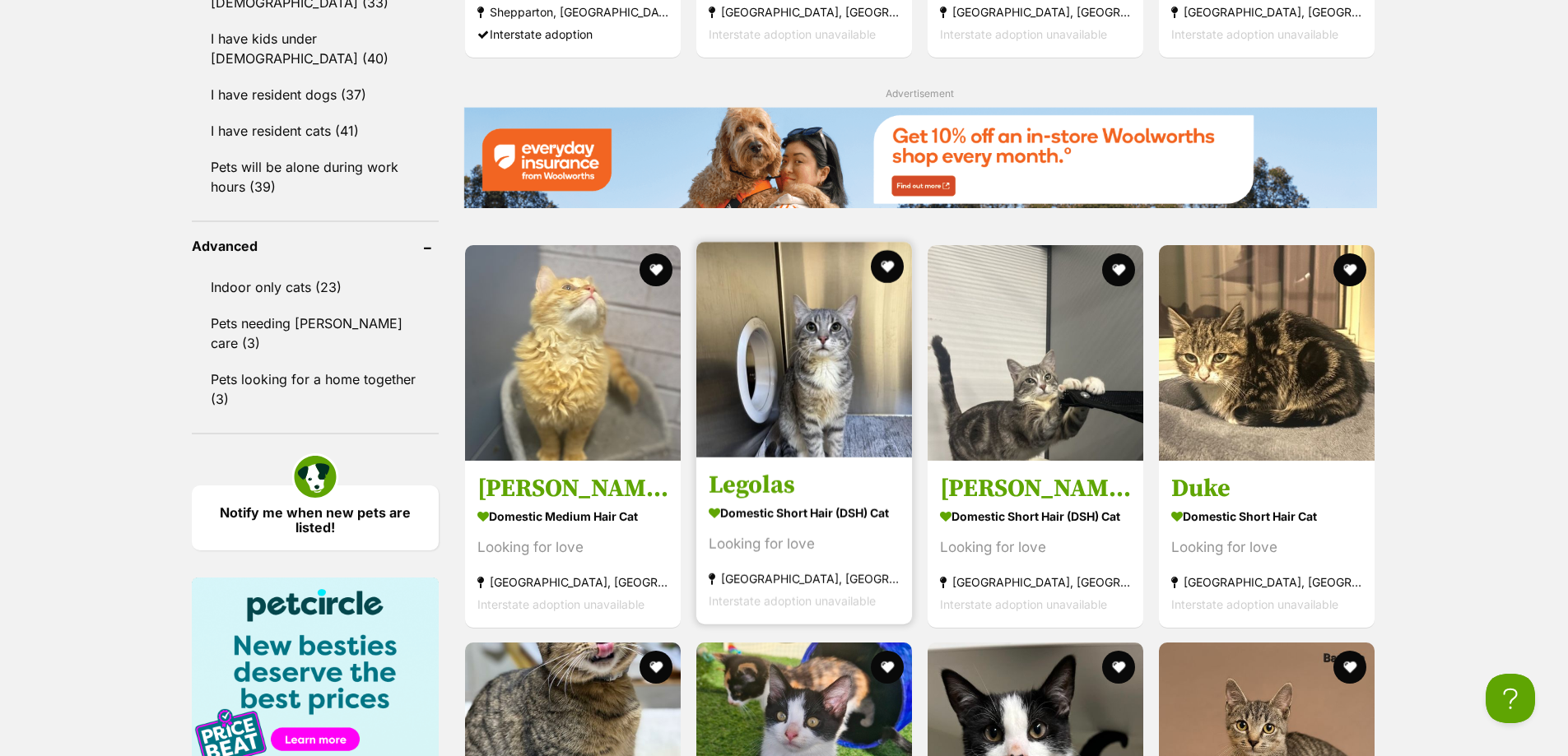
scroll to position [2194, 0]
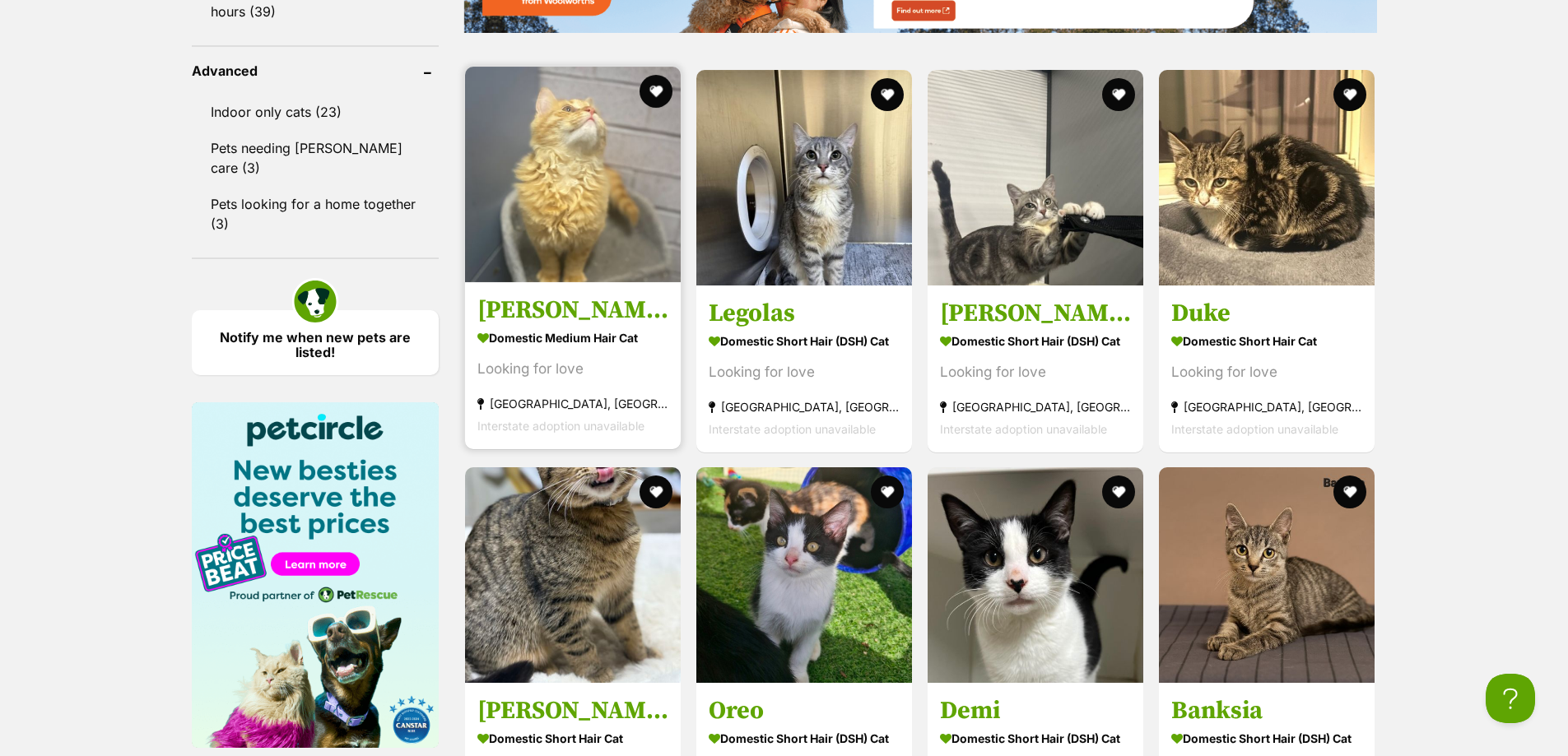
click at [587, 216] on img at bounding box center [573, 175] width 216 height 216
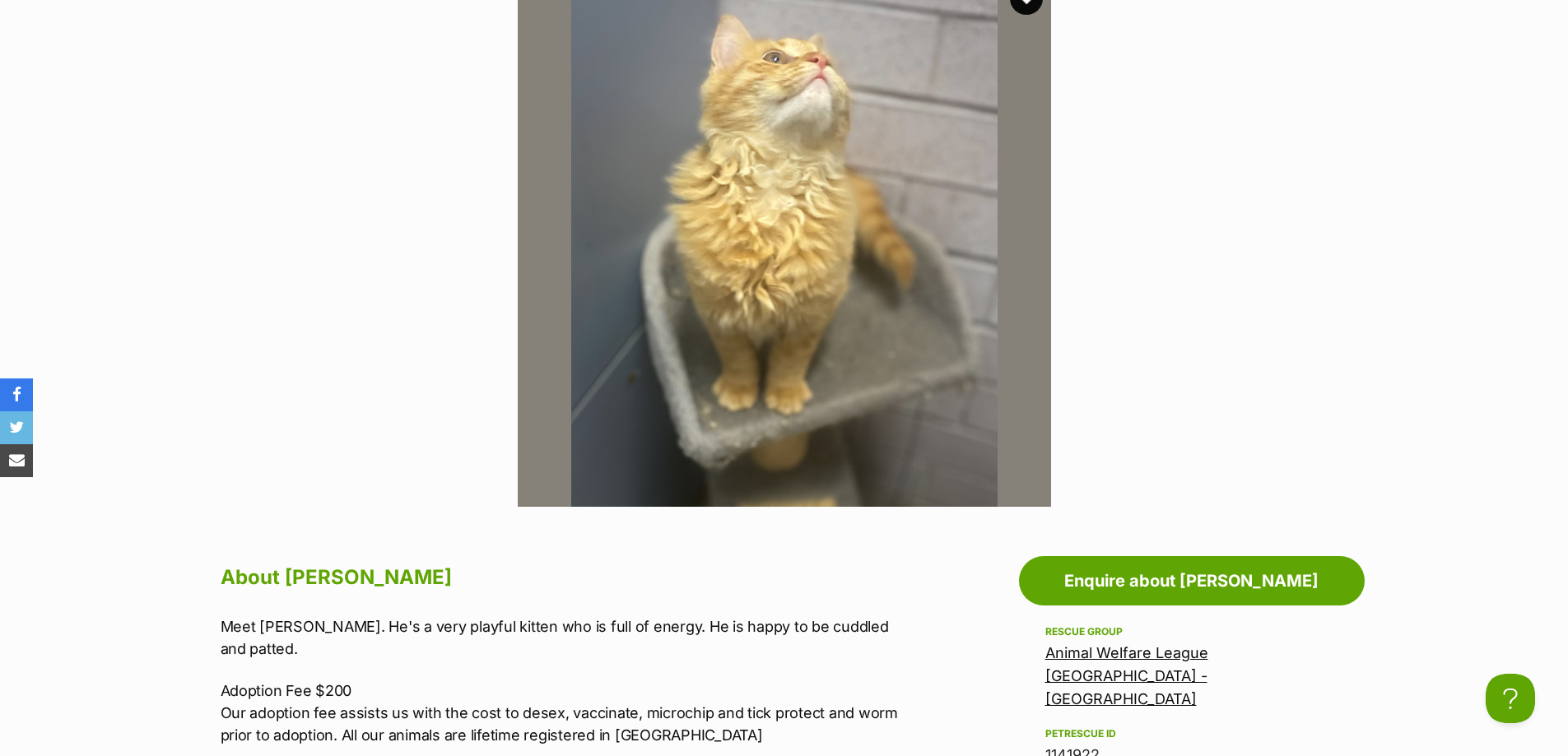
scroll to position [88, 0]
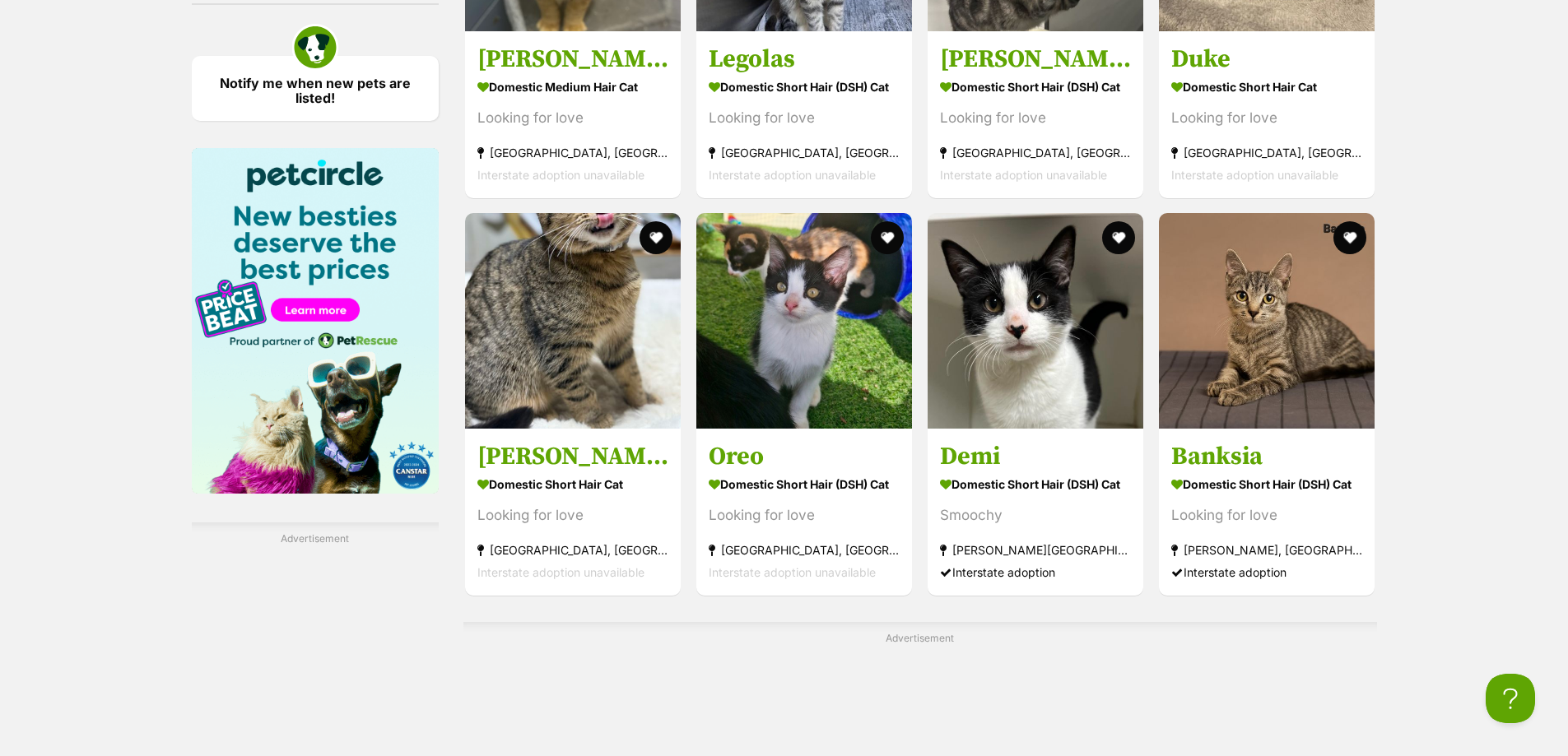
scroll to position [2799, 0]
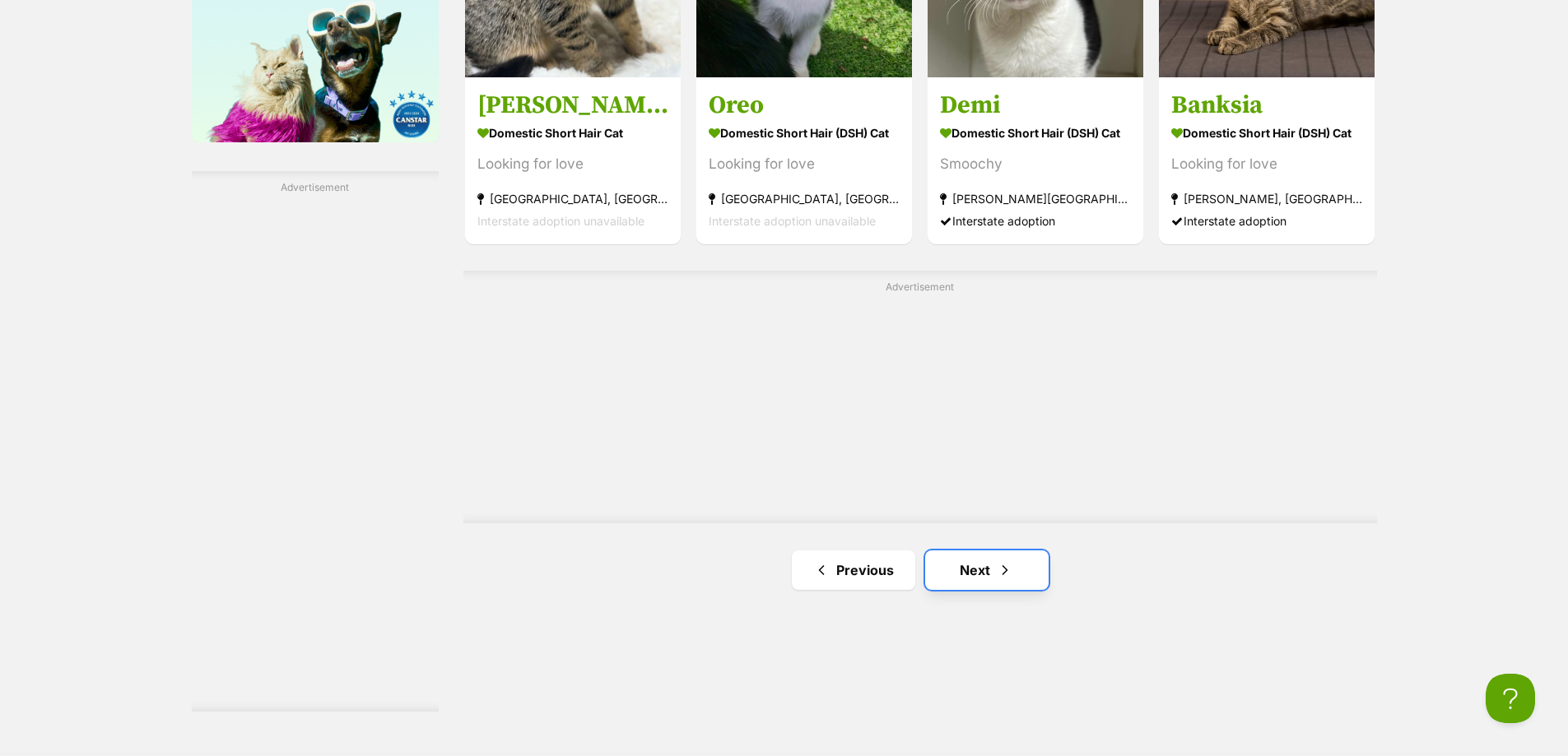
click at [1008, 551] on link "Next" at bounding box center [987, 570] width 123 height 40
